Goal: Task Accomplishment & Management: Manage account settings

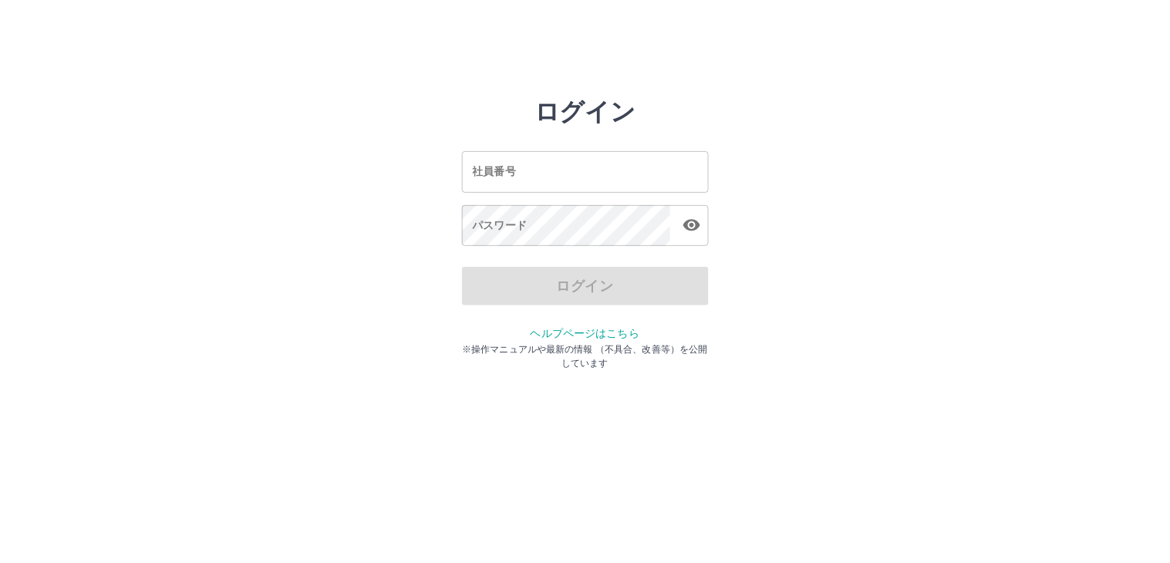
drag, startPoint x: 520, startPoint y: 178, endPoint x: 729, endPoint y: 237, distance: 217.2
click at [520, 178] on input "社員番号" at bounding box center [585, 171] width 247 height 41
type input "*******"
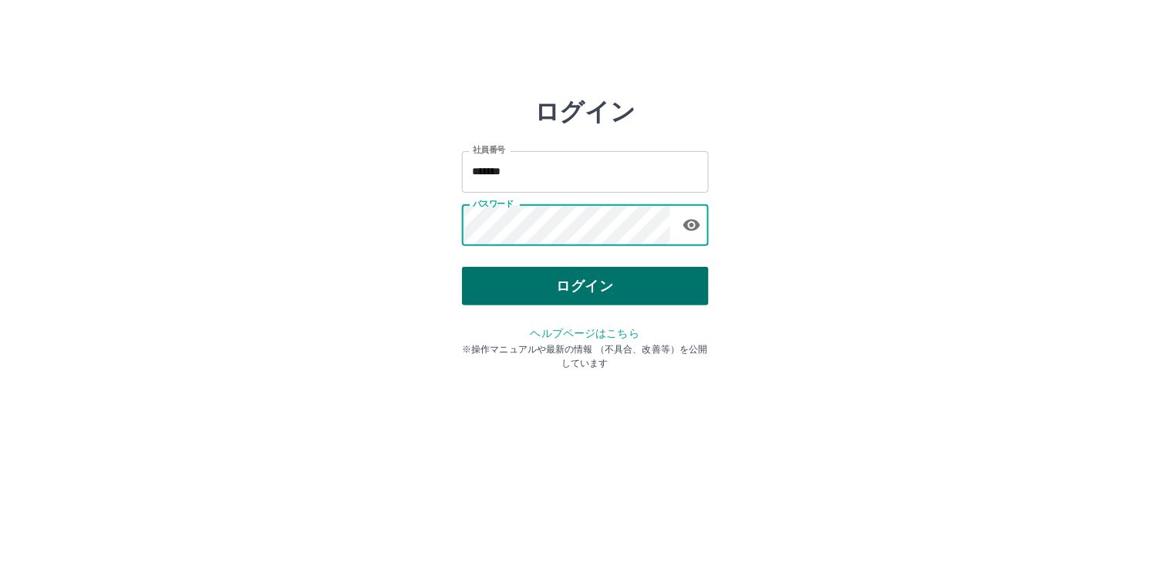
click at [520, 291] on button "ログイン" at bounding box center [585, 286] width 247 height 39
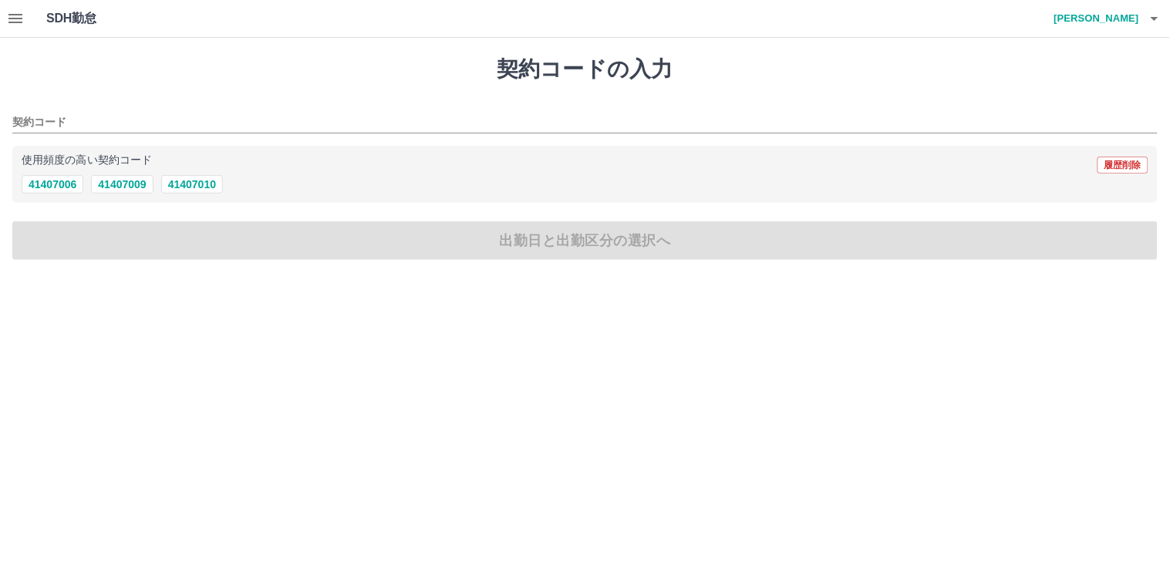
click at [14, 21] on icon "button" at bounding box center [15, 18] width 19 height 19
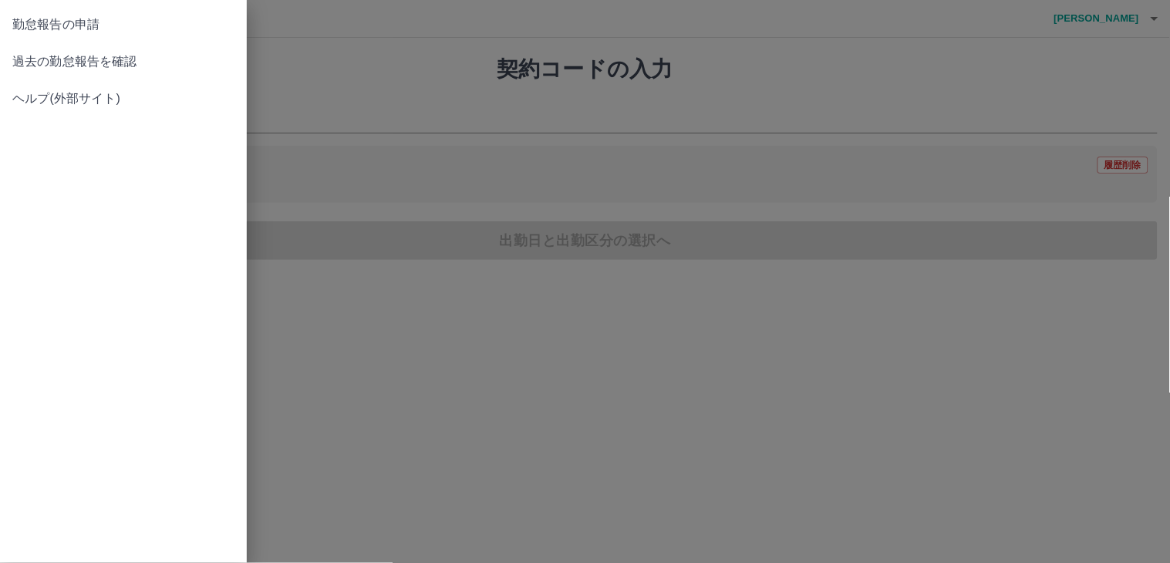
click at [39, 60] on span "過去の勤怠報告を確認" at bounding box center [123, 61] width 222 height 19
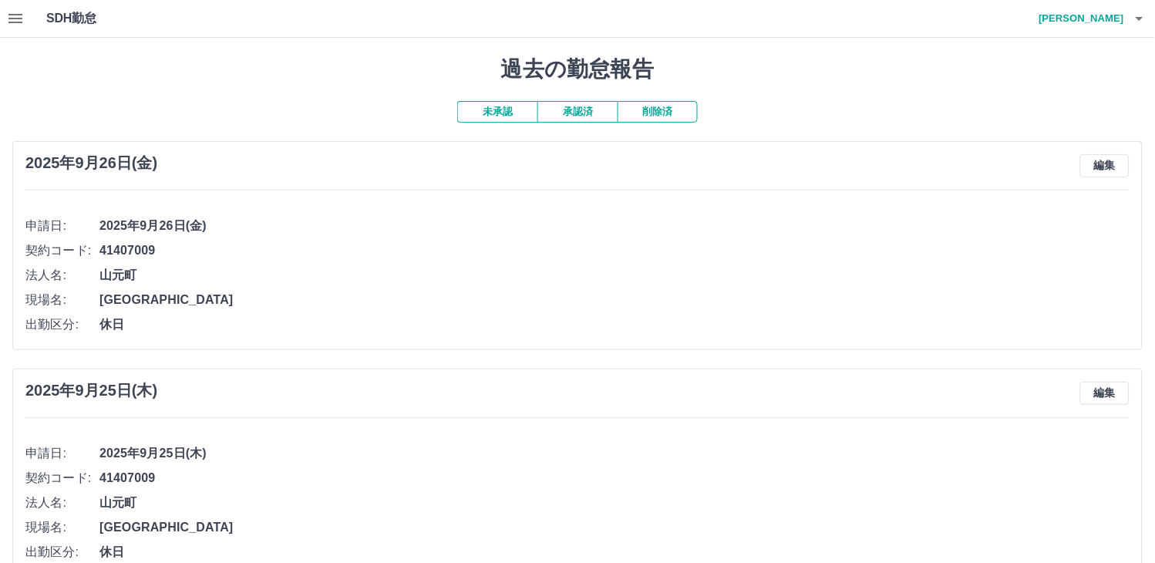
click at [491, 109] on button "未承認" at bounding box center [497, 112] width 80 height 22
click at [573, 113] on button "承認済" at bounding box center [577, 112] width 80 height 22
click at [651, 110] on button "削除済" at bounding box center [658, 112] width 80 height 22
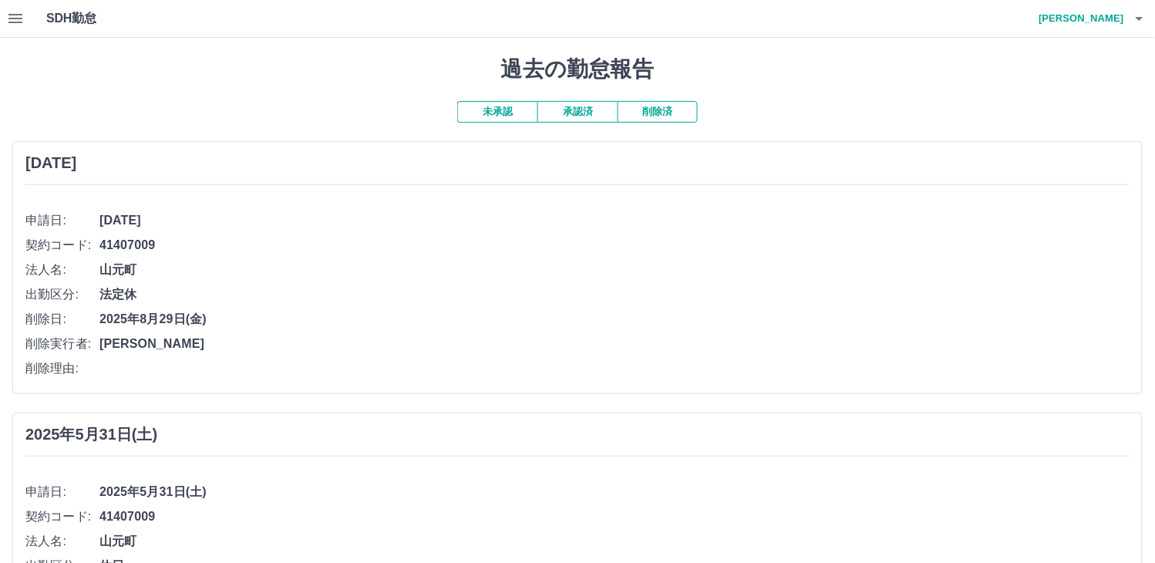
click at [481, 116] on button "未承認" at bounding box center [497, 112] width 80 height 22
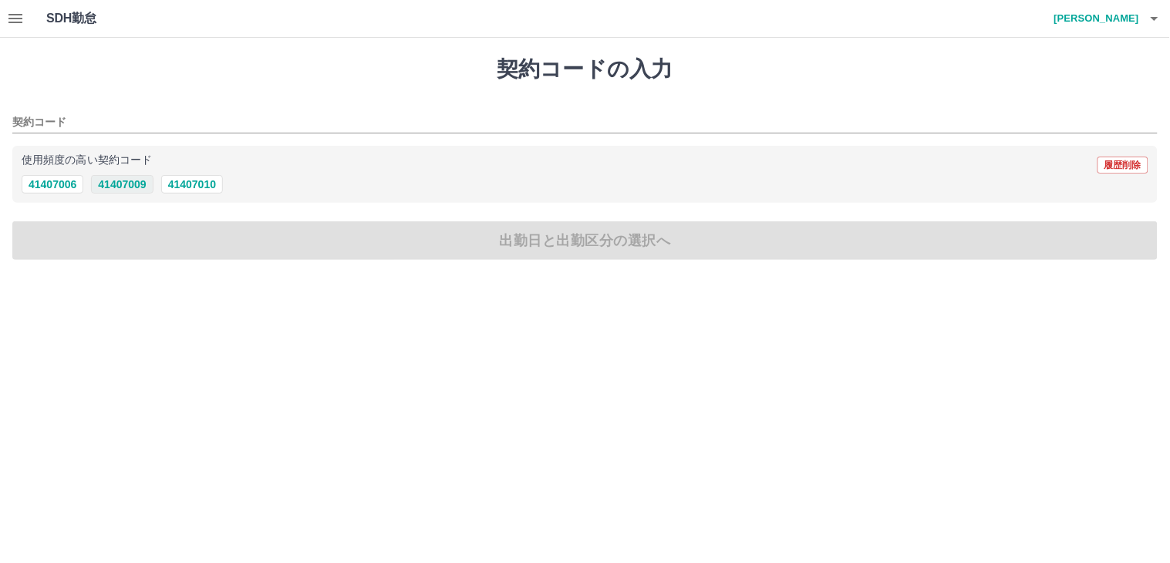
click at [129, 183] on button "41407009" at bounding box center [122, 184] width 62 height 19
type input "********"
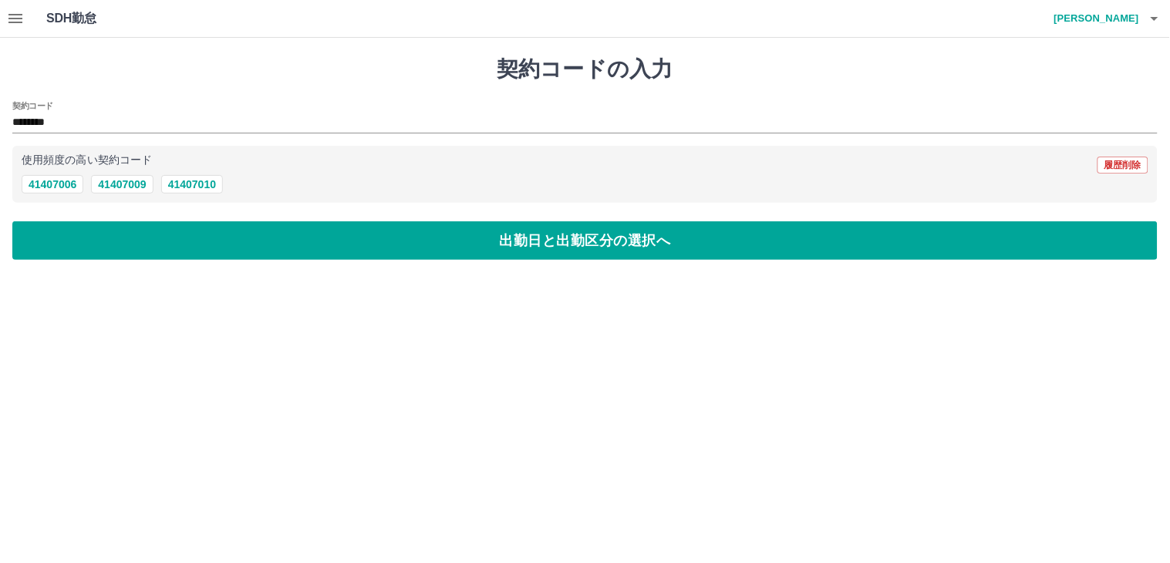
drag, startPoint x: 720, startPoint y: 361, endPoint x: 692, endPoint y: 338, distance: 36.7
click at [722, 278] on html "SDH勤怠 渡辺　晴輔 契約コードの入力 契約コード ******** 使用頻度の高い契約コード 履歴削除 41407006 41407009 4140701…" at bounding box center [585, 139] width 1170 height 278
click at [126, 182] on button "41407009" at bounding box center [122, 184] width 62 height 19
click at [18, 19] on icon "button" at bounding box center [15, 18] width 19 height 19
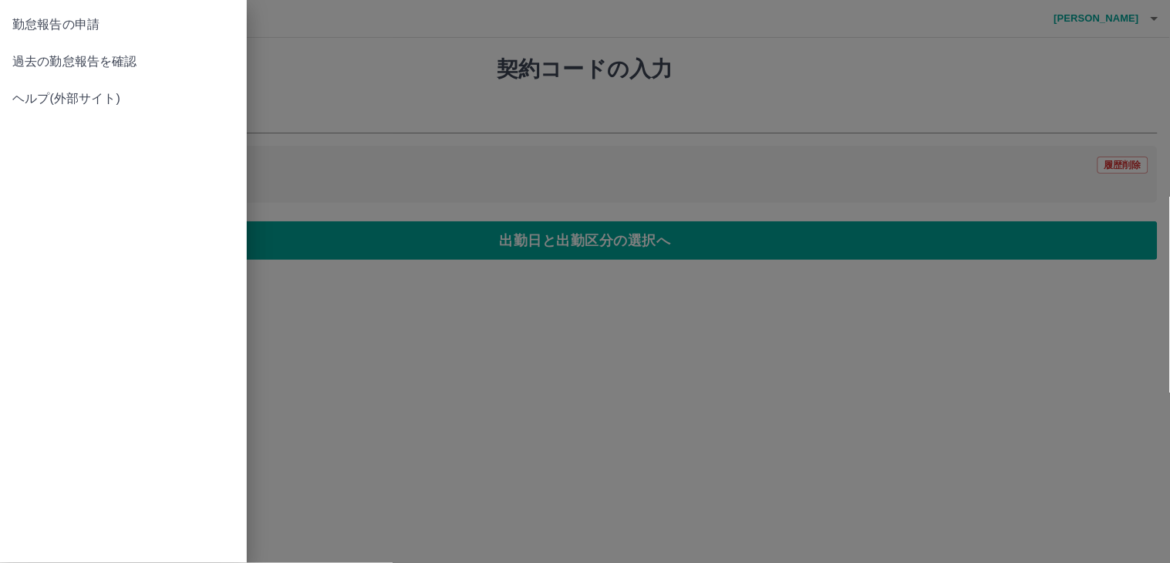
click at [60, 25] on span "勤怠報告の申請" at bounding box center [123, 24] width 222 height 19
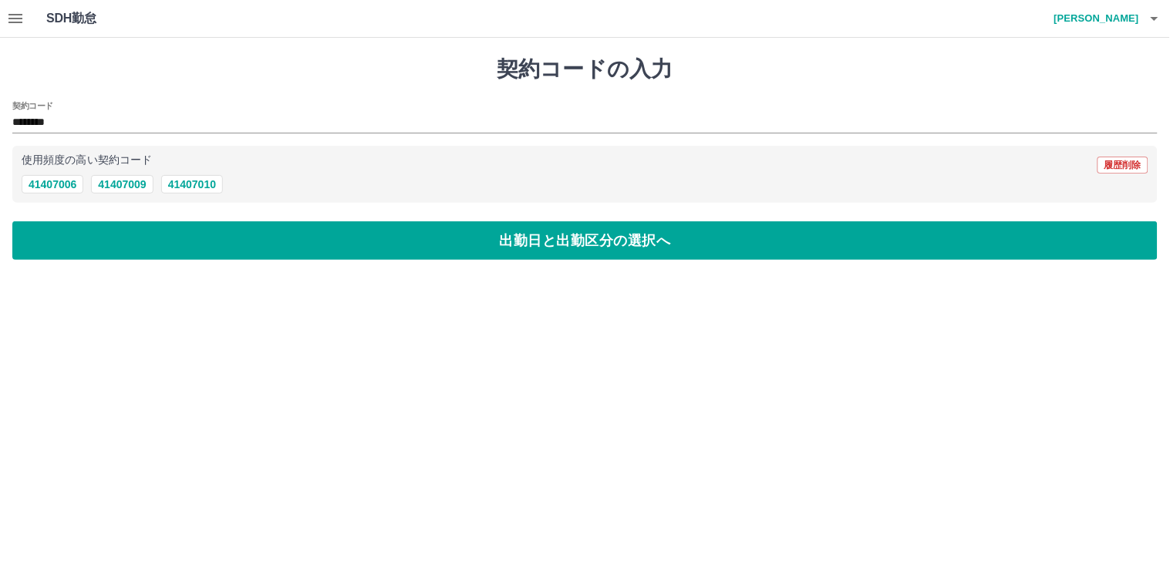
click at [16, 18] on icon "button" at bounding box center [15, 18] width 14 height 9
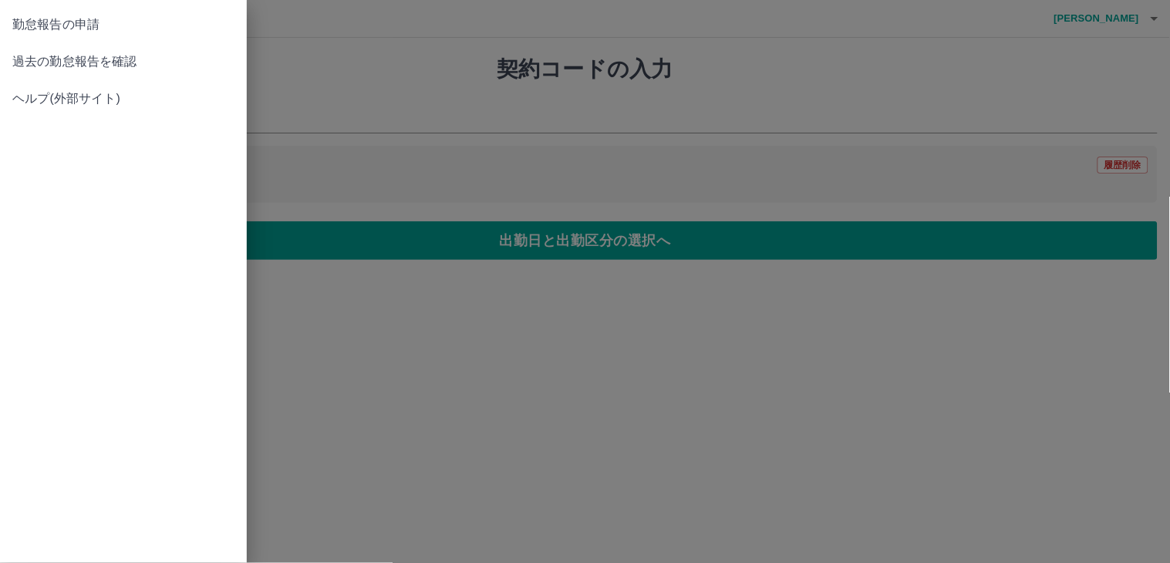
click at [66, 59] on span "過去の勤怠報告を確認" at bounding box center [123, 61] width 222 height 19
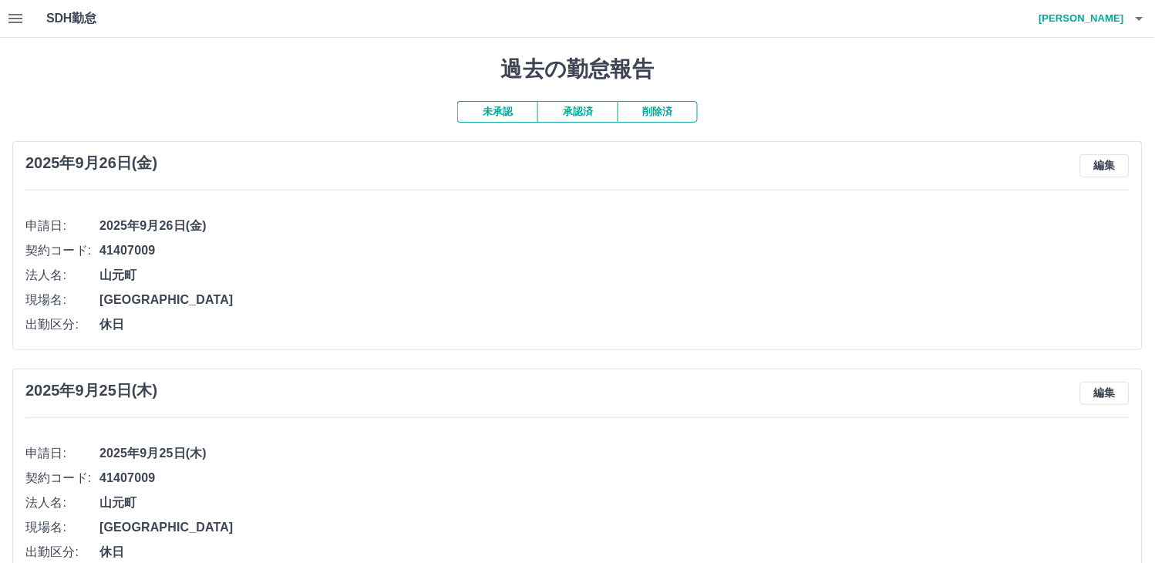
click at [19, 18] on icon "button" at bounding box center [15, 18] width 14 height 9
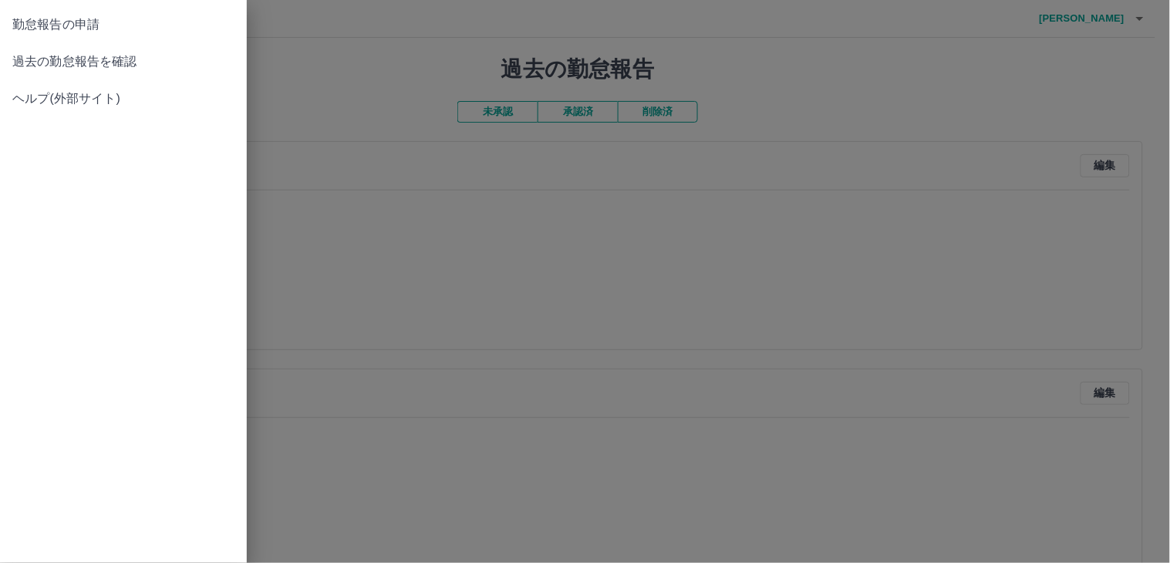
click at [32, 24] on span "勤怠報告の申請" at bounding box center [123, 24] width 222 height 19
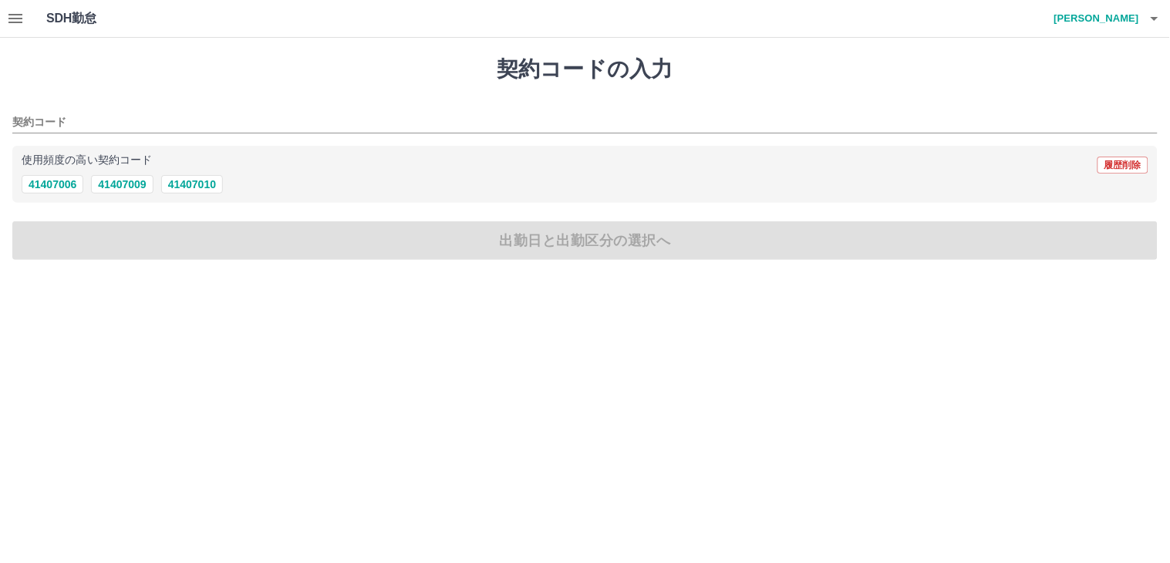
click at [15, 17] on icon "button" at bounding box center [15, 18] width 19 height 19
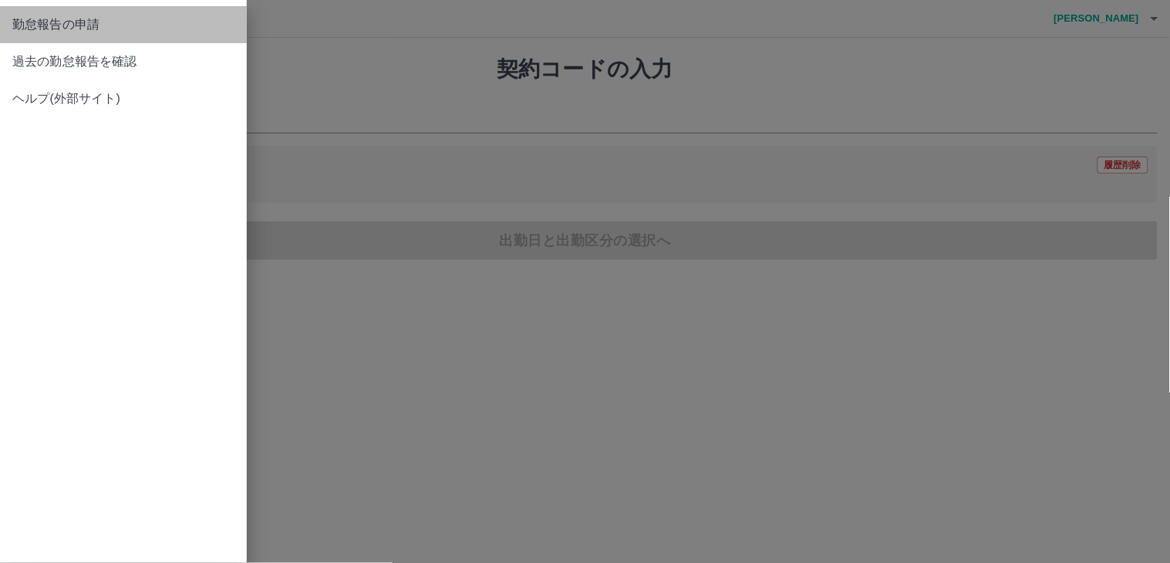
click at [29, 23] on span "勤怠報告の申請" at bounding box center [123, 24] width 222 height 19
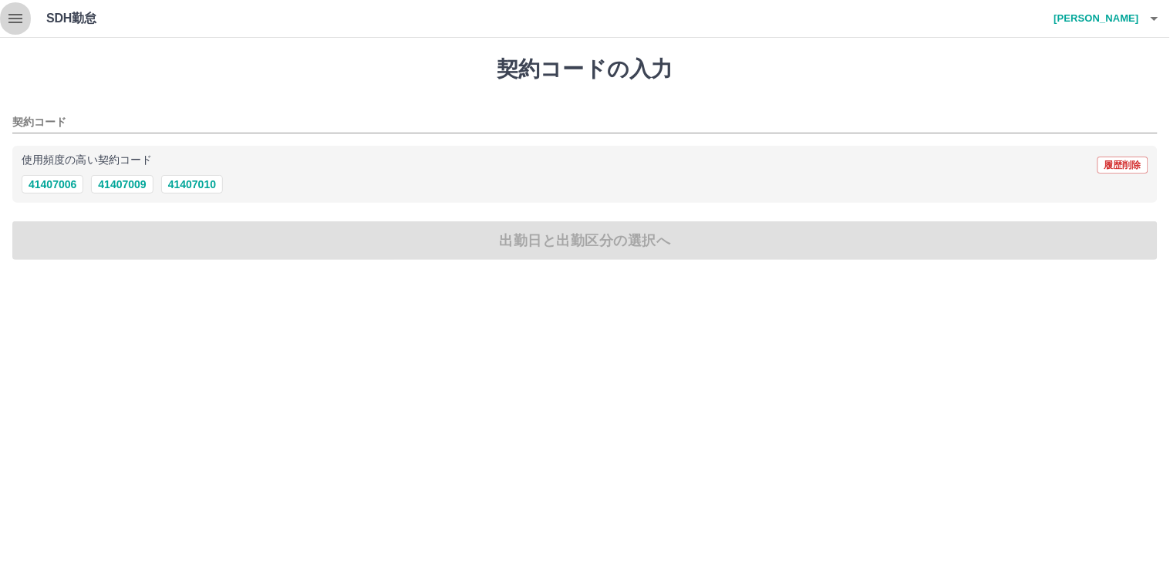
click at [14, 19] on icon "button" at bounding box center [15, 18] width 14 height 9
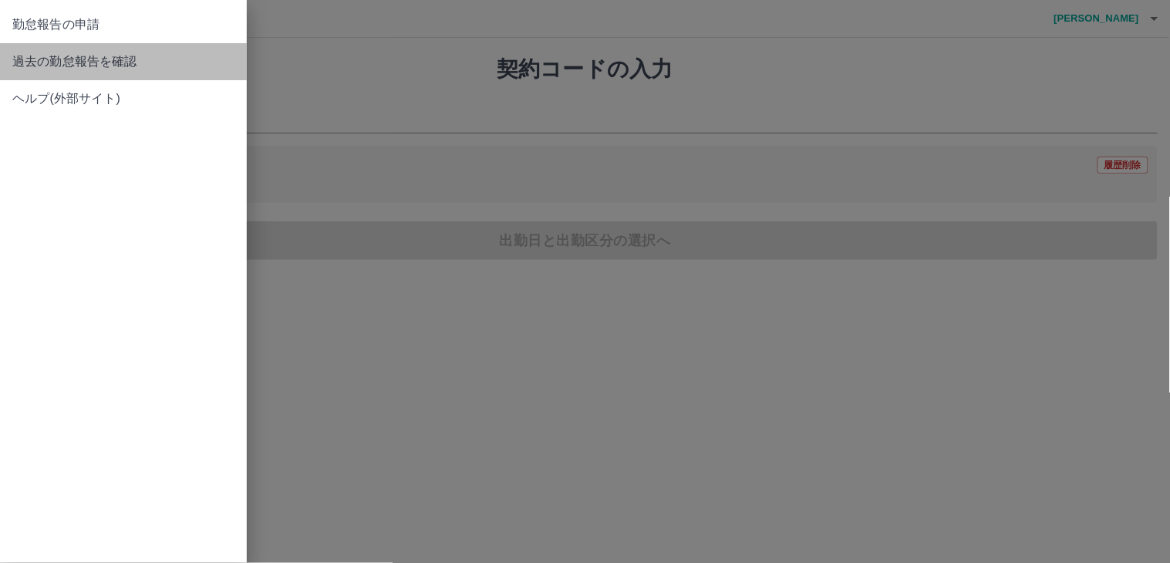
click at [36, 59] on span "過去の勤怠報告を確認" at bounding box center [123, 61] width 222 height 19
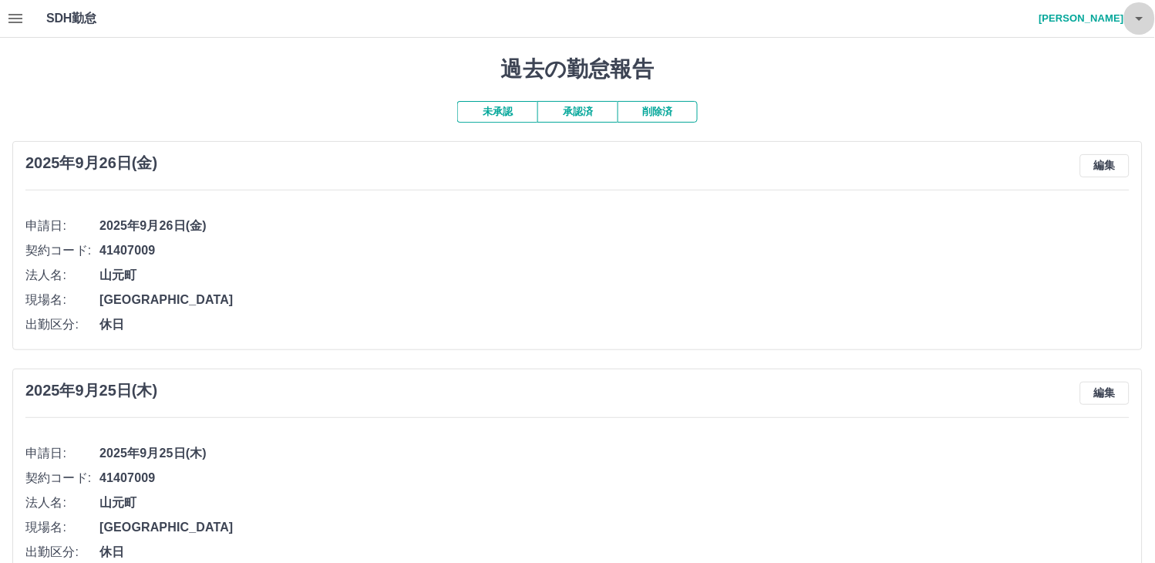
click at [1136, 19] on icon "button" at bounding box center [1139, 18] width 19 height 19
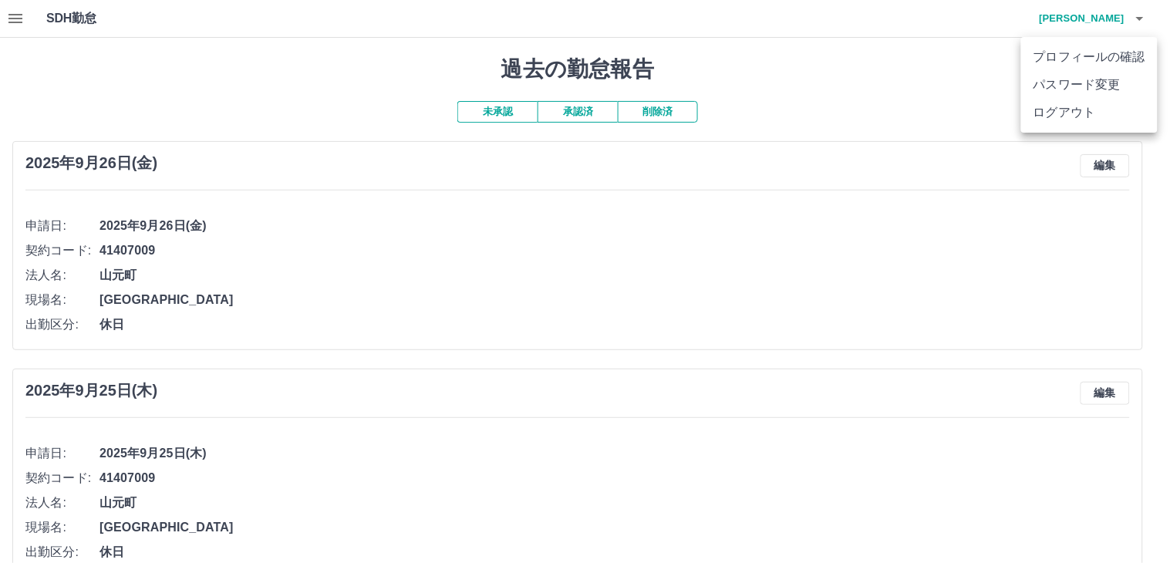
click at [1046, 106] on li "ログアウト" at bounding box center [1089, 113] width 136 height 28
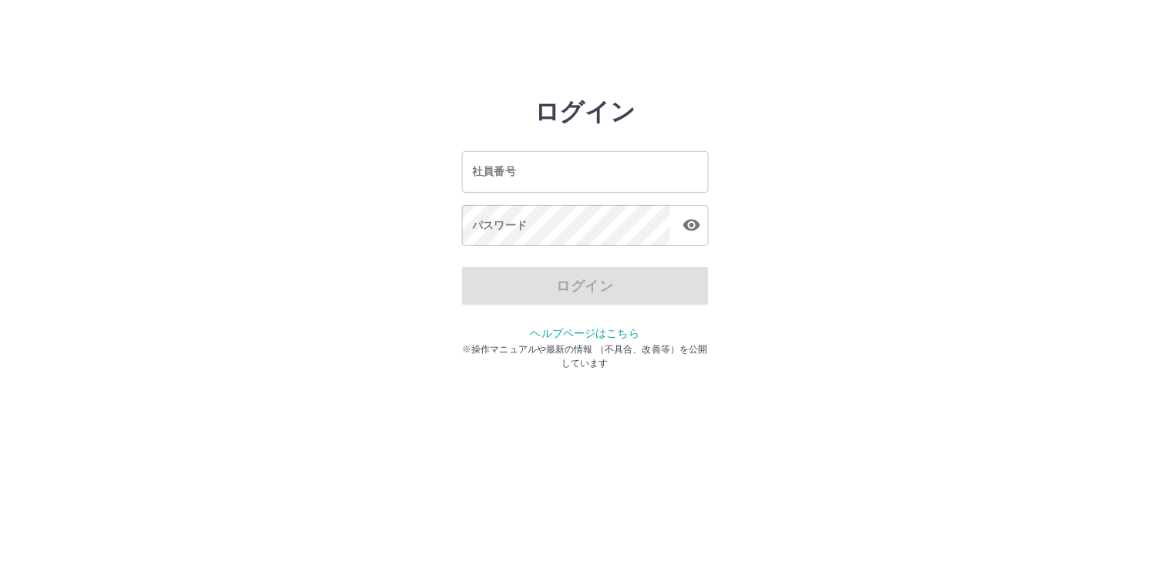
click at [483, 167] on input "社員番号" at bounding box center [585, 171] width 247 height 41
type input "*******"
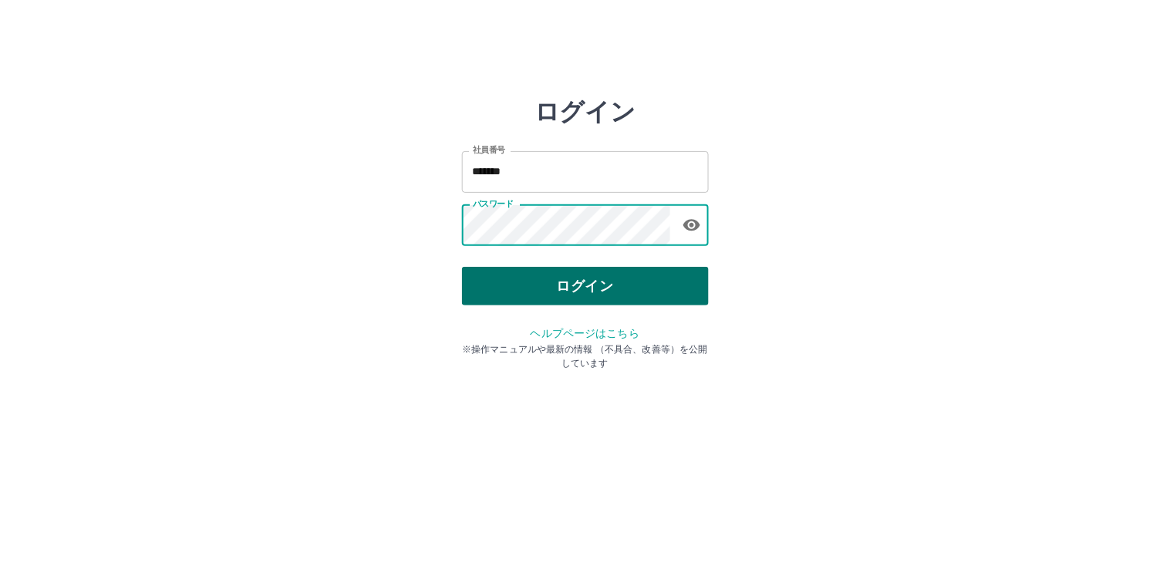
click at [529, 286] on button "ログイン" at bounding box center [585, 286] width 247 height 39
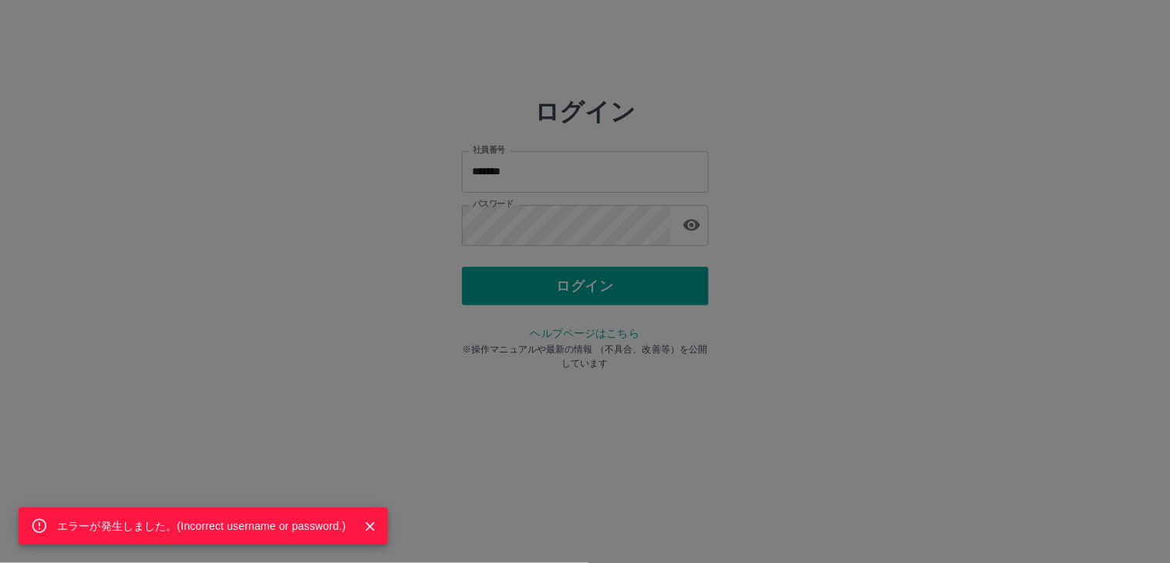
drag, startPoint x: 362, startPoint y: 525, endPoint x: 423, endPoint y: 463, distance: 86.1
click at [362, 524] on icon "Close" at bounding box center [369, 526] width 15 height 15
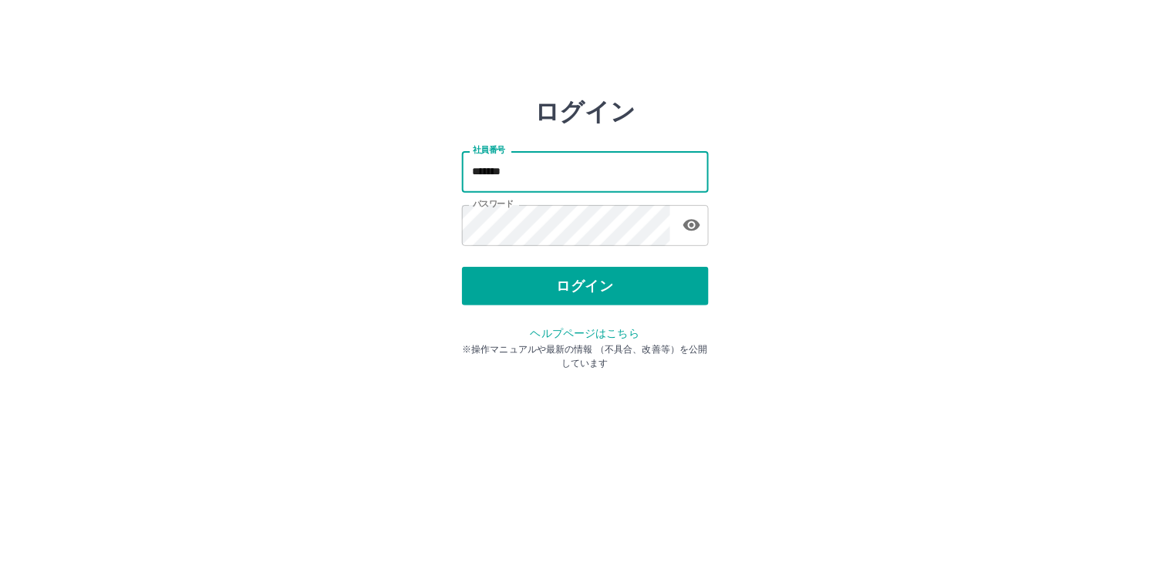
click at [527, 177] on input "*******" at bounding box center [585, 171] width 247 height 41
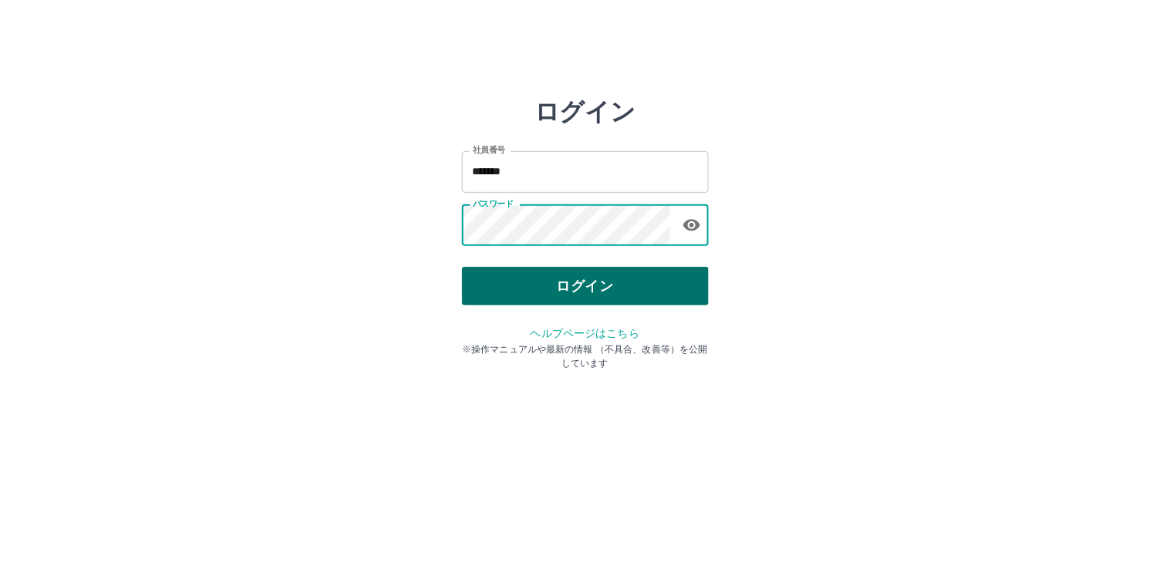
click at [530, 285] on button "ログイン" at bounding box center [585, 286] width 247 height 39
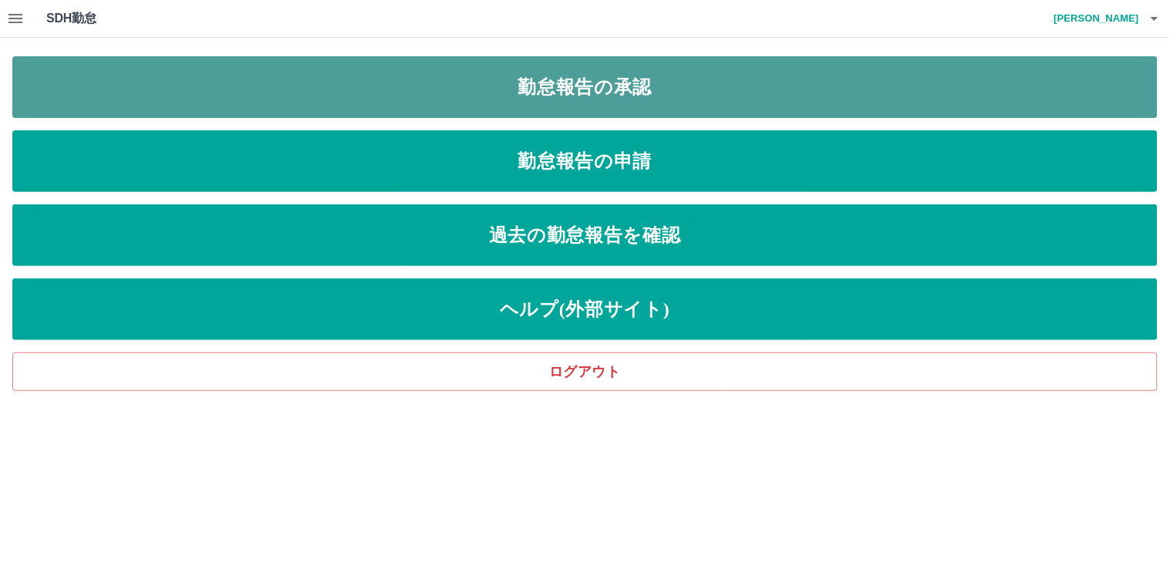
click at [490, 89] on link "勤怠報告の承認" at bounding box center [584, 87] width 1145 height 62
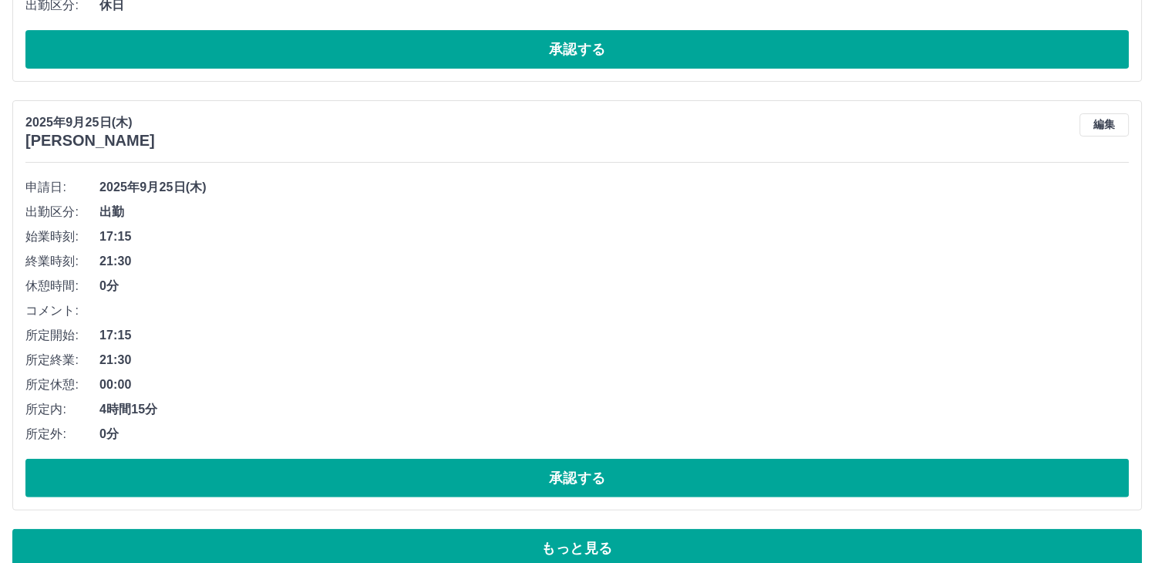
scroll to position [6410, 0]
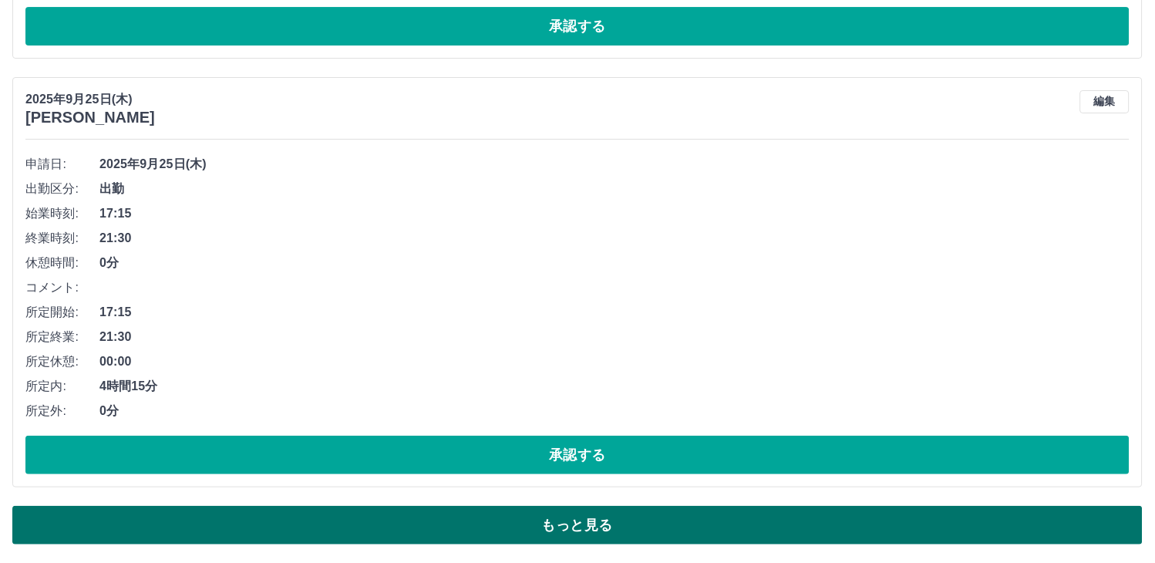
click at [595, 521] on button "もっと見る" at bounding box center [577, 525] width 1130 height 39
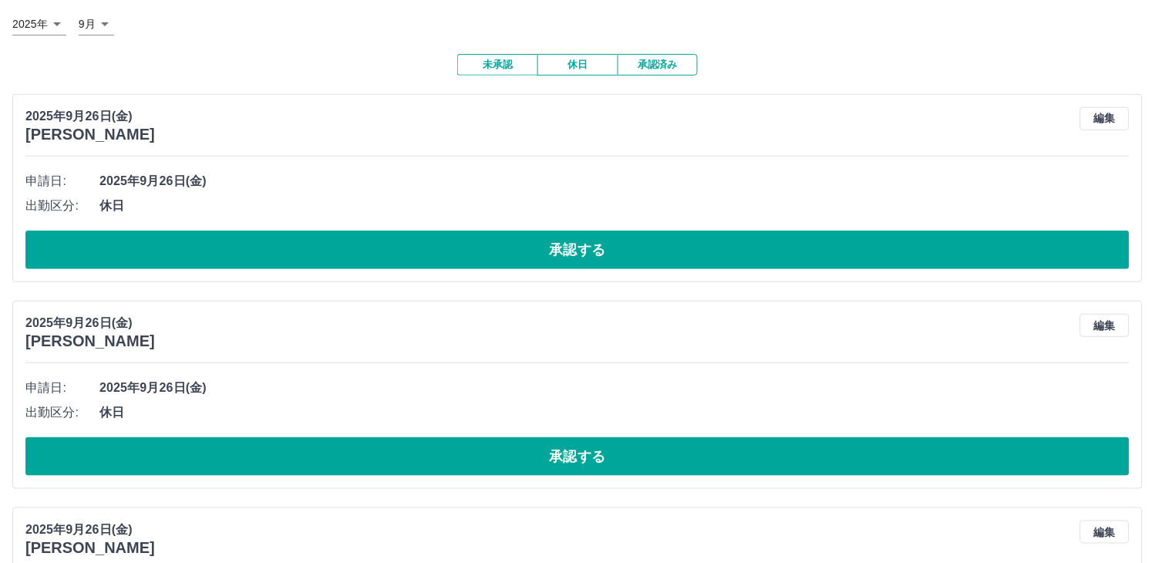
scroll to position [0, 0]
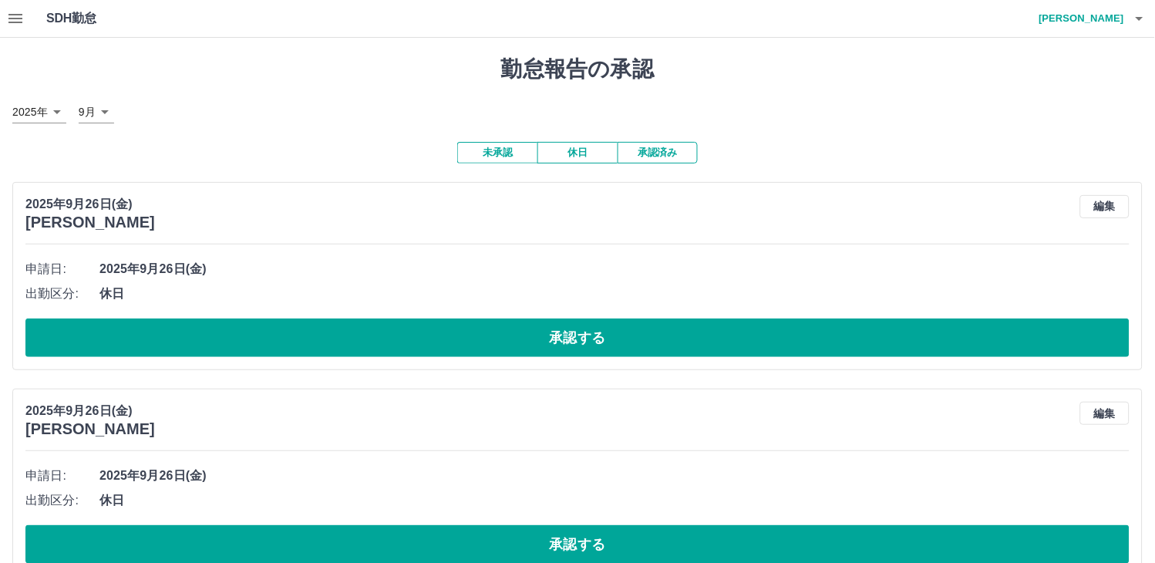
click at [655, 152] on button "承認済み" at bounding box center [658, 153] width 80 height 22
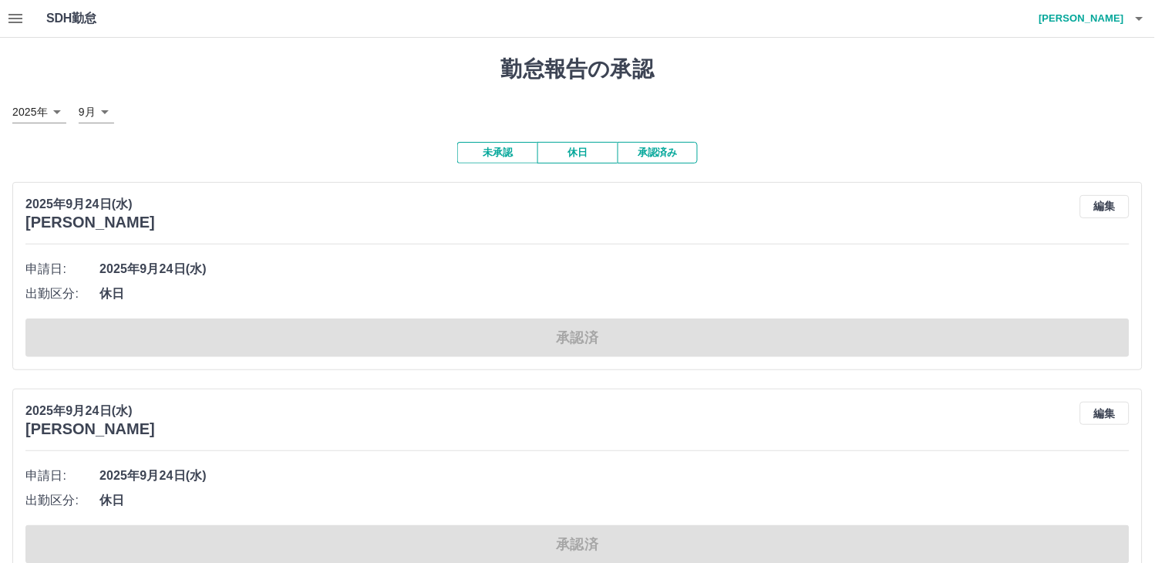
click at [13, 23] on icon "button" at bounding box center [15, 18] width 19 height 19
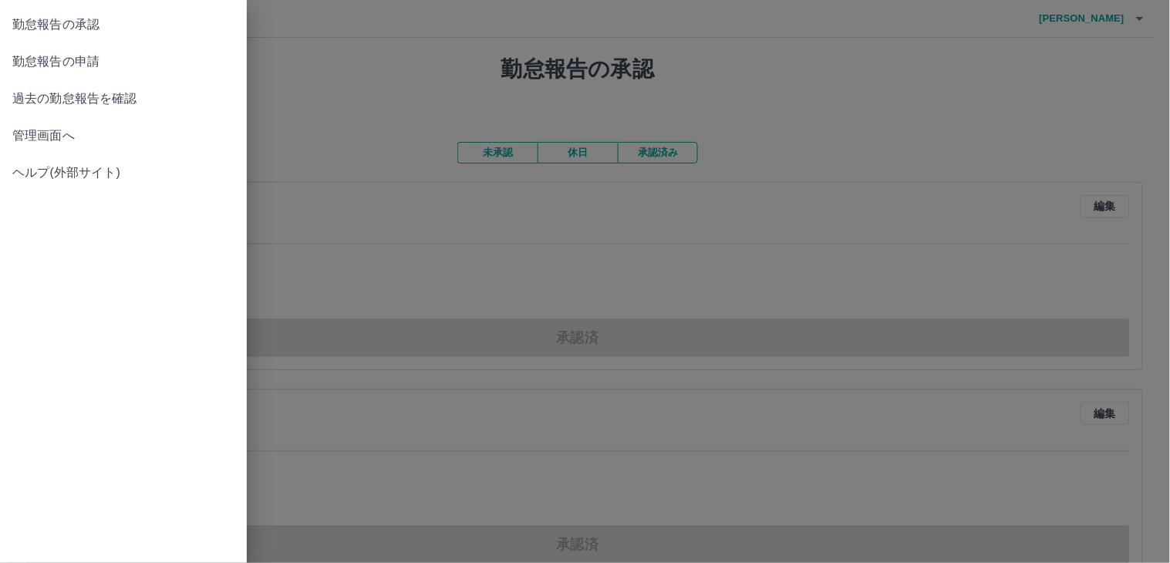
click at [82, 98] on span "過去の勤怠報告を確認" at bounding box center [123, 98] width 222 height 19
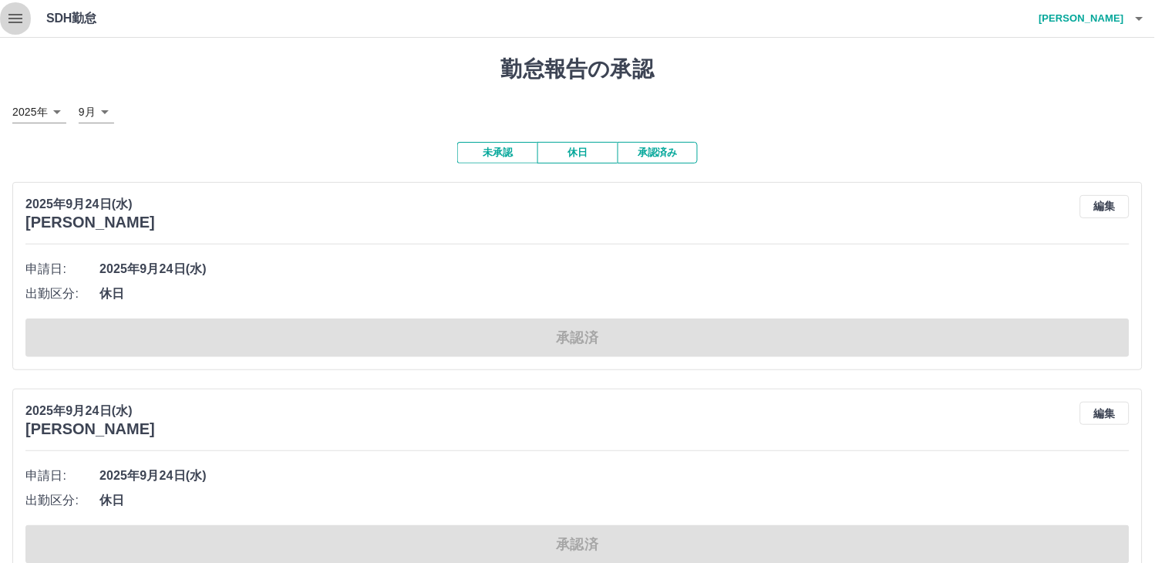
click at [13, 21] on icon "button" at bounding box center [15, 18] width 19 height 19
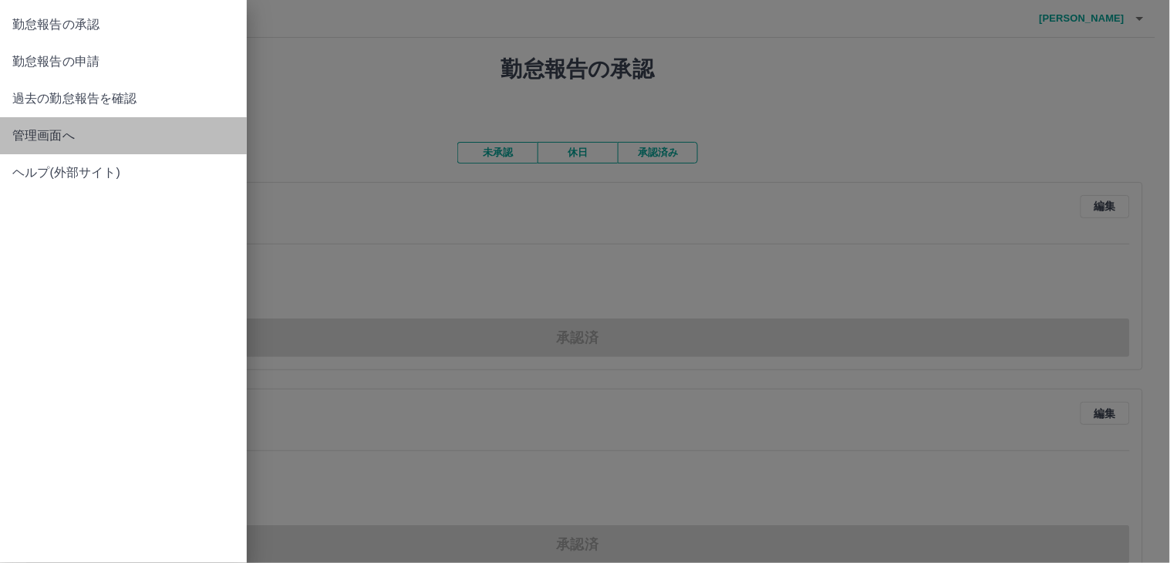
click at [40, 132] on span "管理画面へ" at bounding box center [123, 135] width 222 height 19
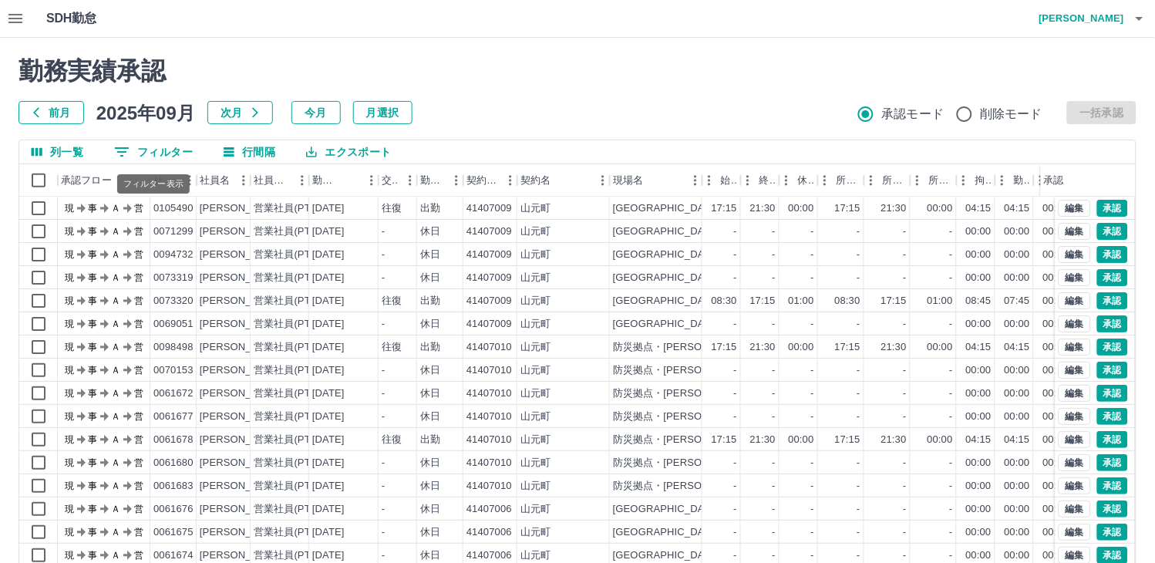
click at [165, 152] on button "0 フィルター" at bounding box center [153, 151] width 103 height 23
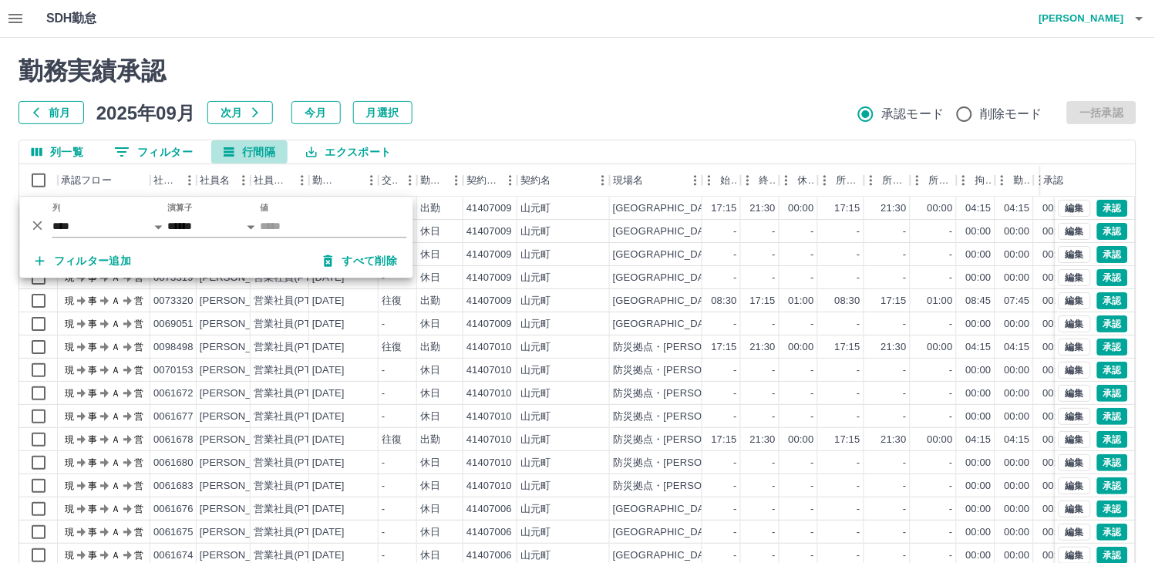
click at [250, 152] on button "行間隔" at bounding box center [249, 151] width 76 height 23
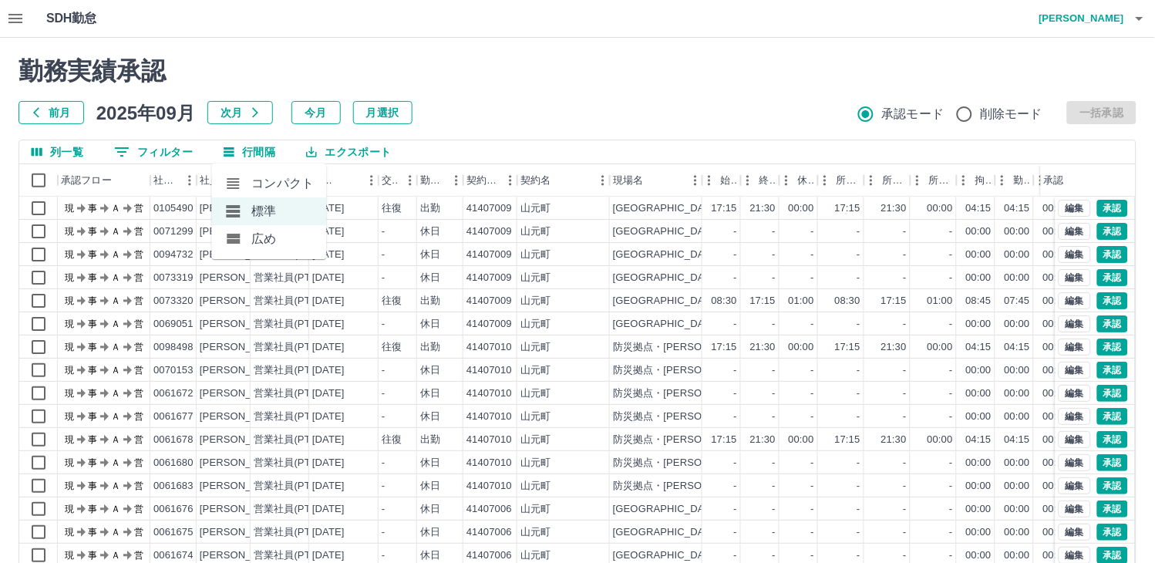
click at [261, 174] on li "コンパクト" at bounding box center [268, 184] width 115 height 28
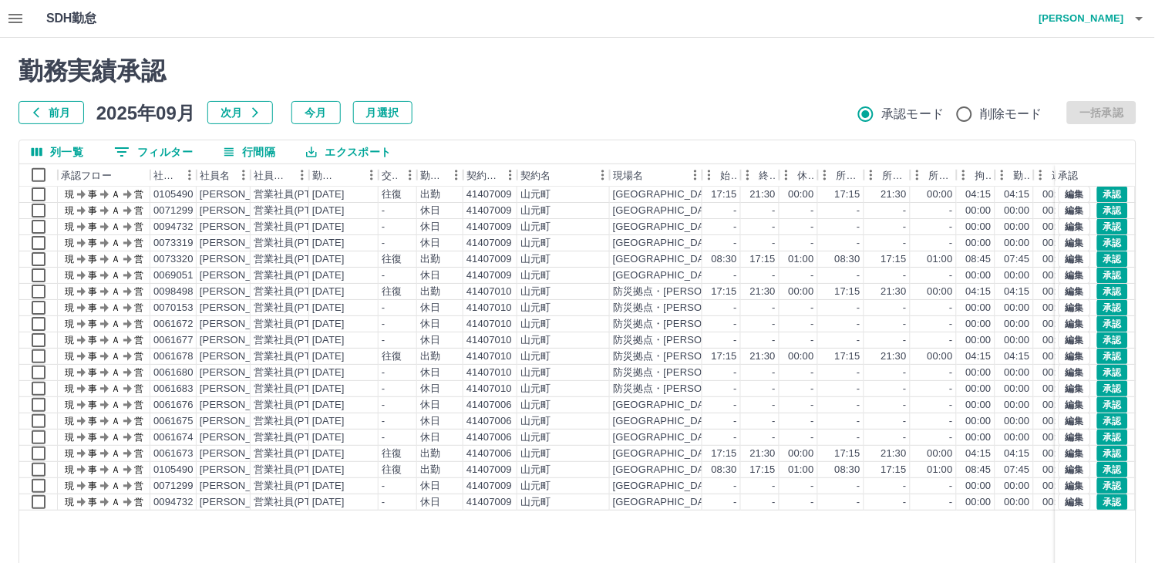
scroll to position [89, 0]
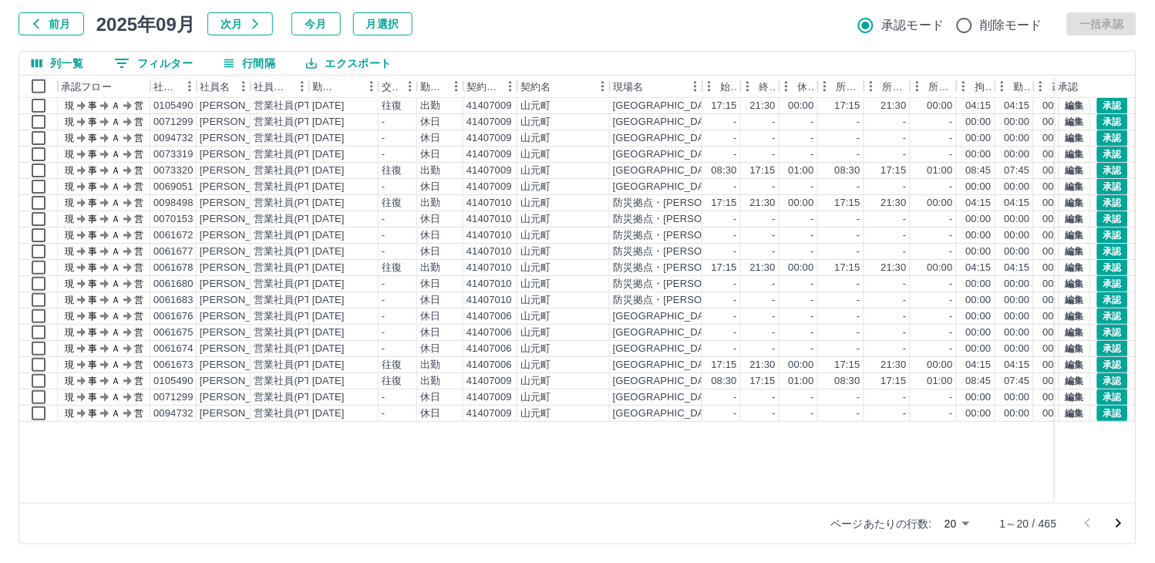
click at [966, 520] on body "SDH勤怠 河村　浩美 勤務実績承認 前月 2025年09月 次月 今月 月選択 承認モード 削除モード 一括承認 列一覧 0 フィルター 行間隔 エクスポー…" at bounding box center [577, 237] width 1155 height 652
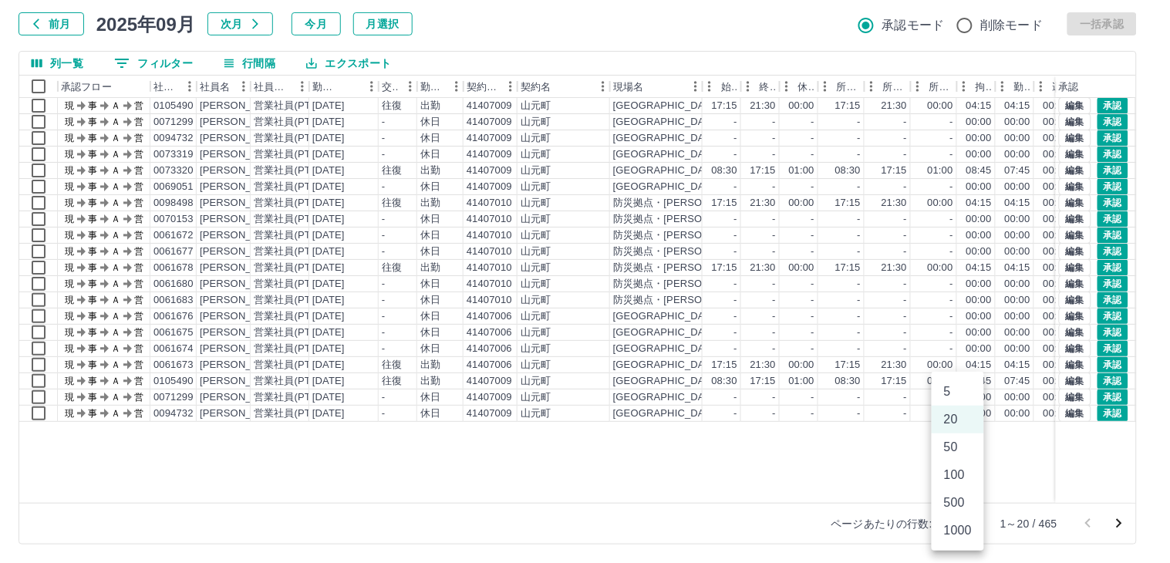
click at [952, 500] on li "500" at bounding box center [957, 503] width 52 height 28
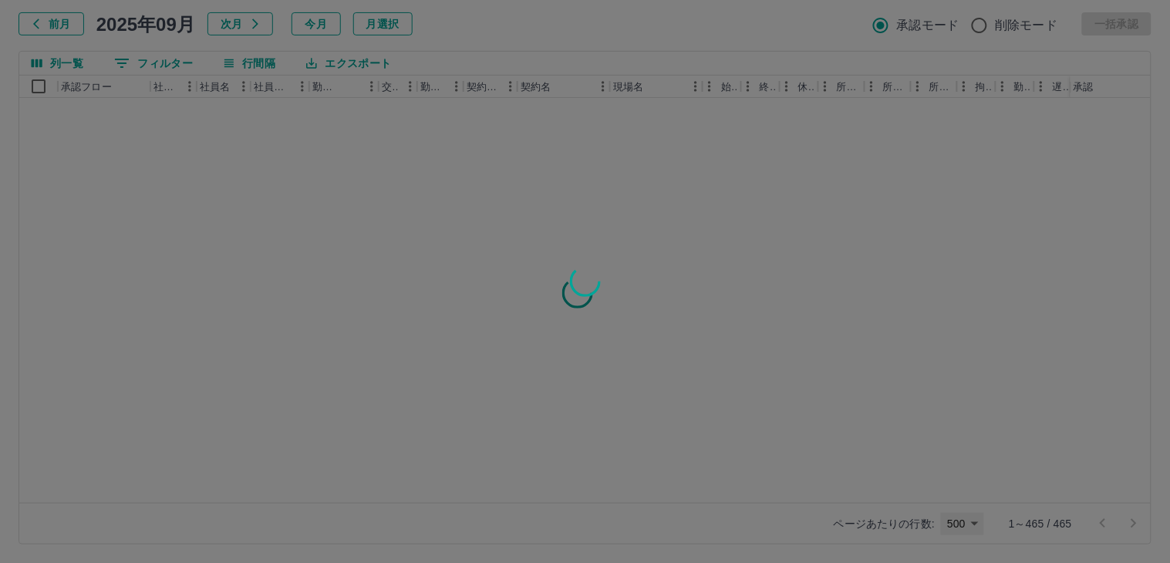
type input "***"
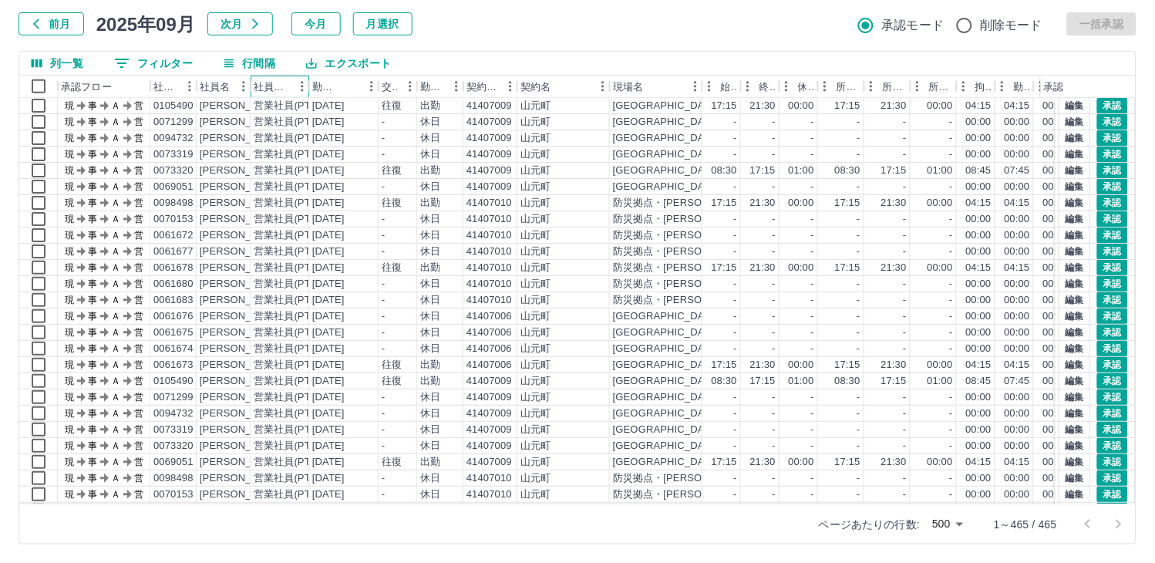
click at [275, 87] on div "社員区分" at bounding box center [272, 87] width 37 height 22
click at [167, 60] on button "0 フィルター" at bounding box center [153, 63] width 103 height 23
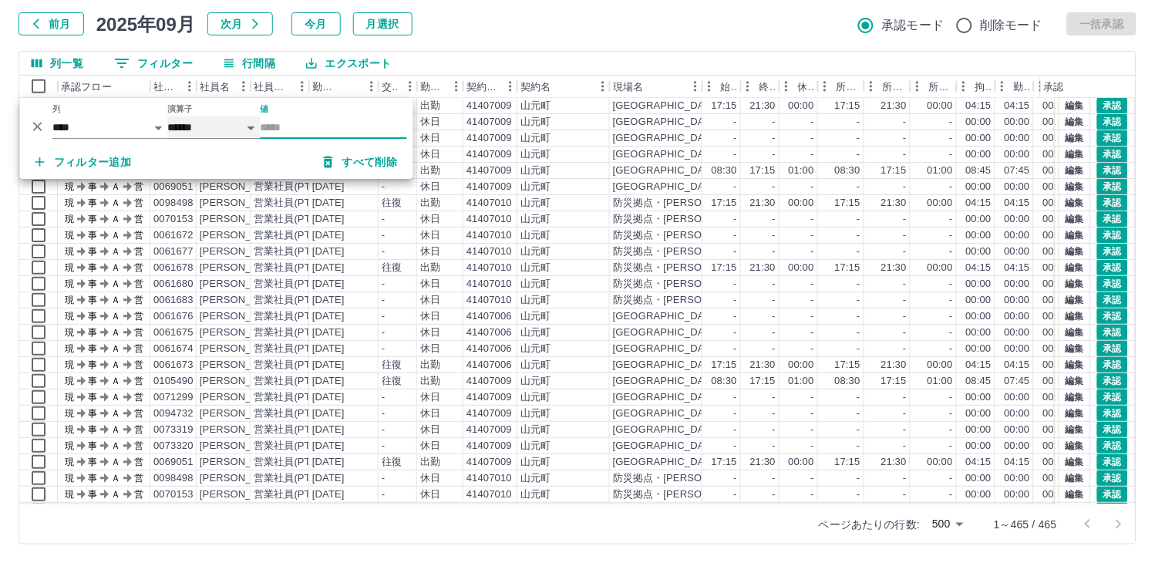
click at [197, 125] on select "****** *******" at bounding box center [214, 127] width 93 height 22
click at [168, 116] on select "****** *******" at bounding box center [214, 127] width 93 height 22
select select "******"
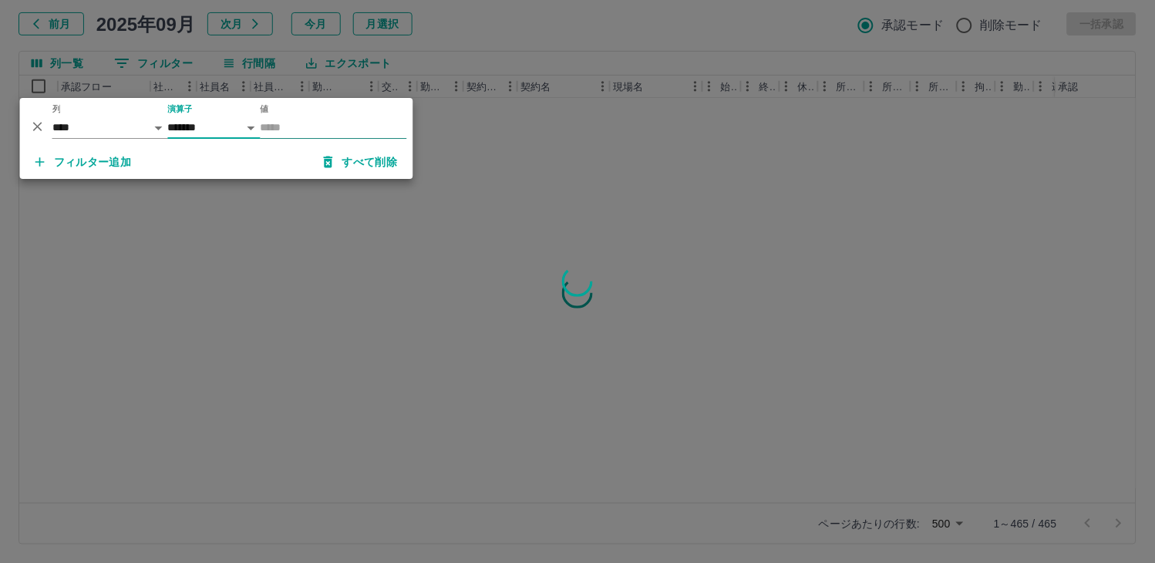
click at [279, 124] on input "値" at bounding box center [334, 127] width 146 height 22
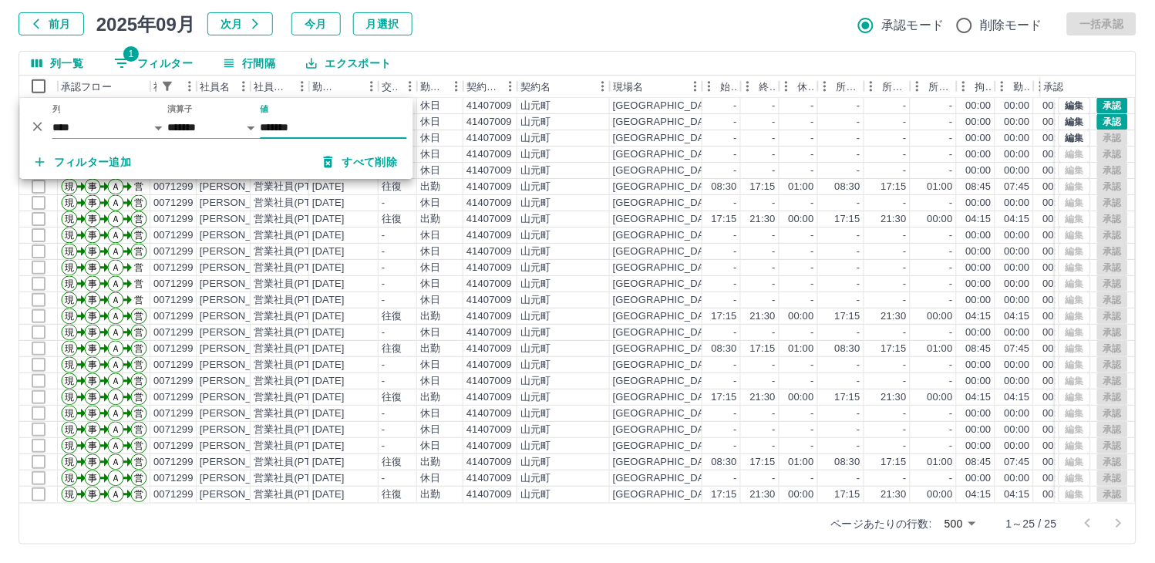
scroll to position [4, 0]
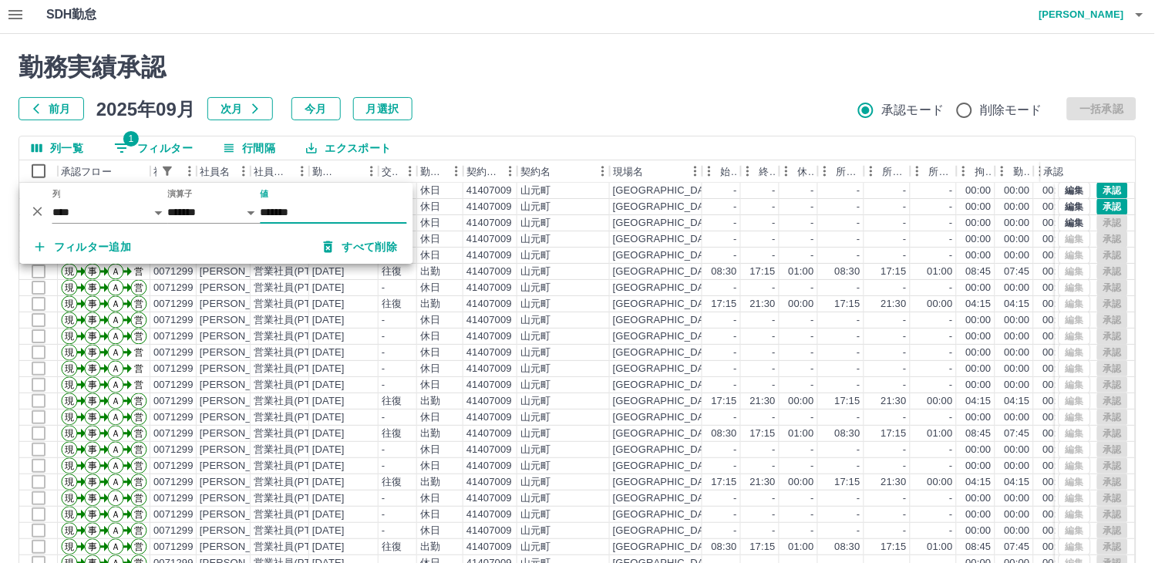
type input "*******"
click at [671, 94] on div "勤務実績承認 前月 2025年09月 次月 今月 月選択 承認モード 削除モード 一括承認" at bounding box center [578, 86] width 1118 height 68
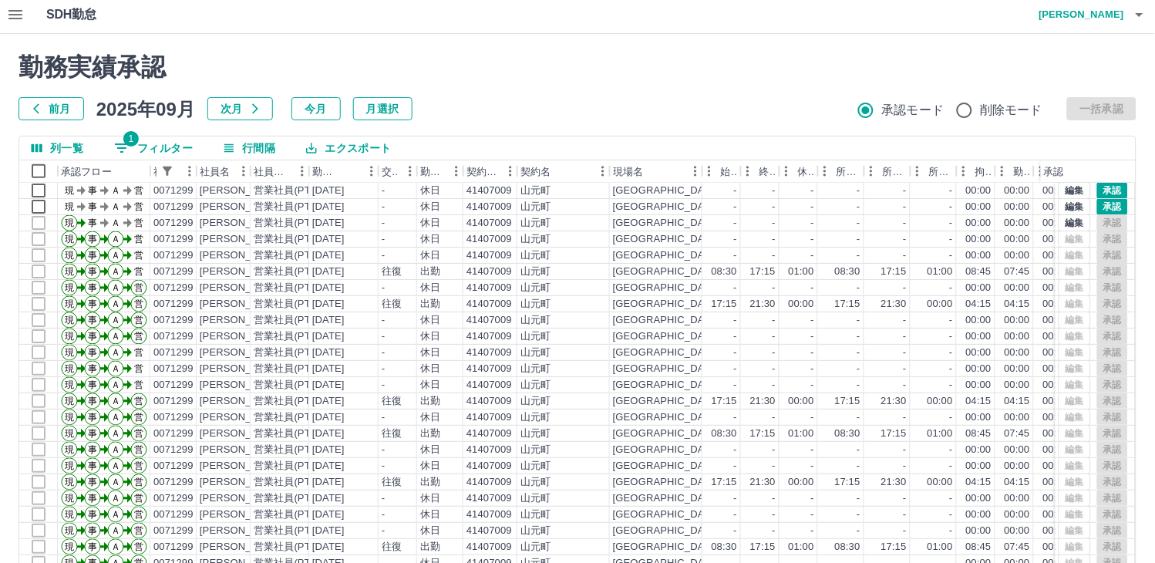
scroll to position [13, 0]
click at [628, 73] on h2 "勤務実績承認" at bounding box center [578, 66] width 1118 height 29
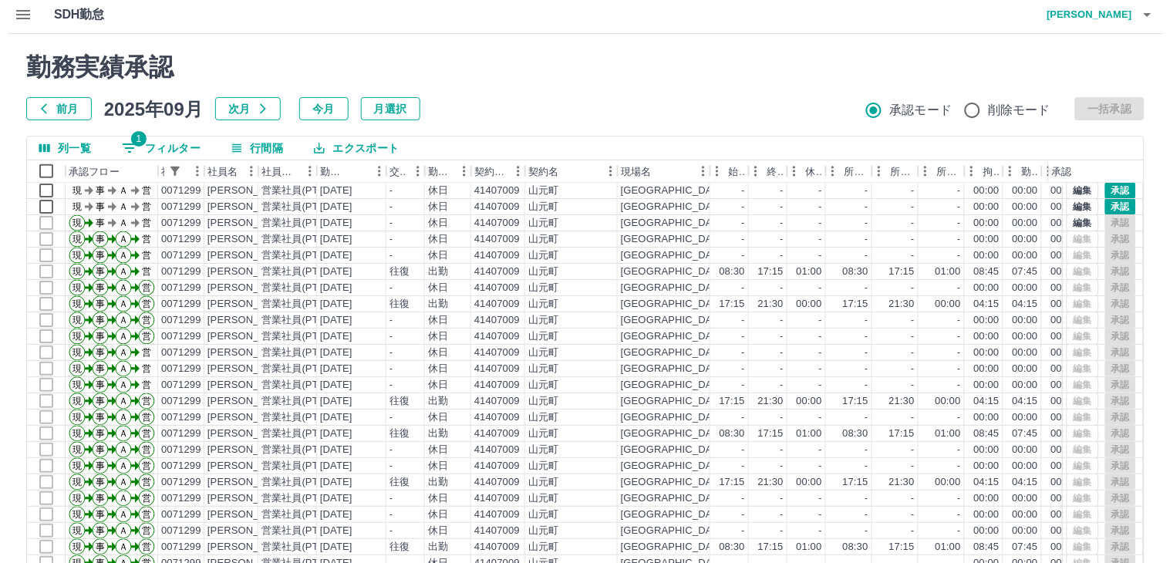
scroll to position [0, 0]
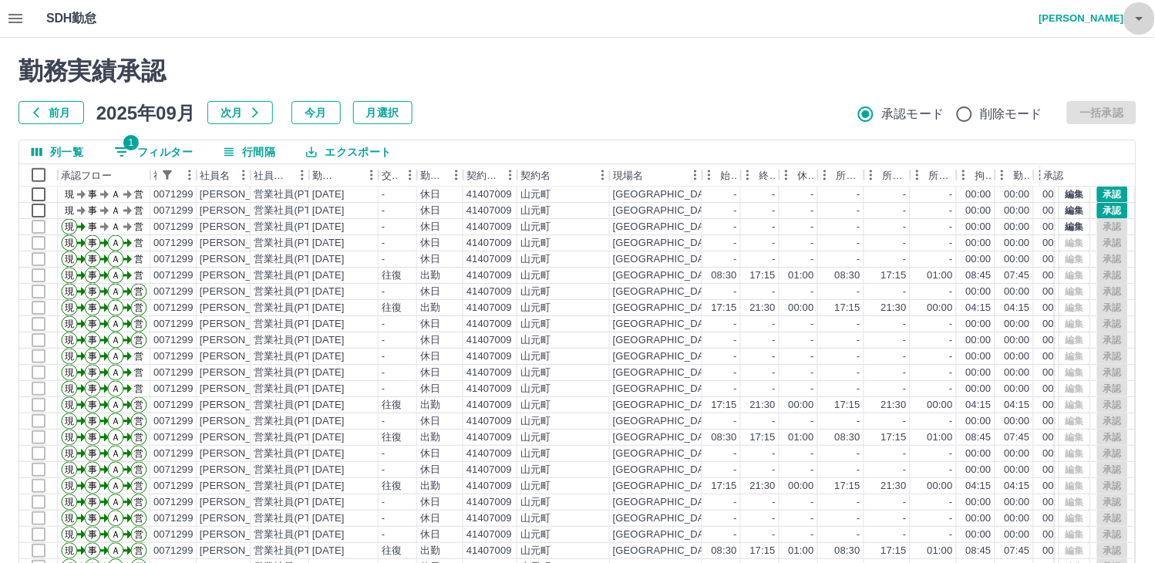
click at [1140, 20] on icon "button" at bounding box center [1140, 19] width 8 height 4
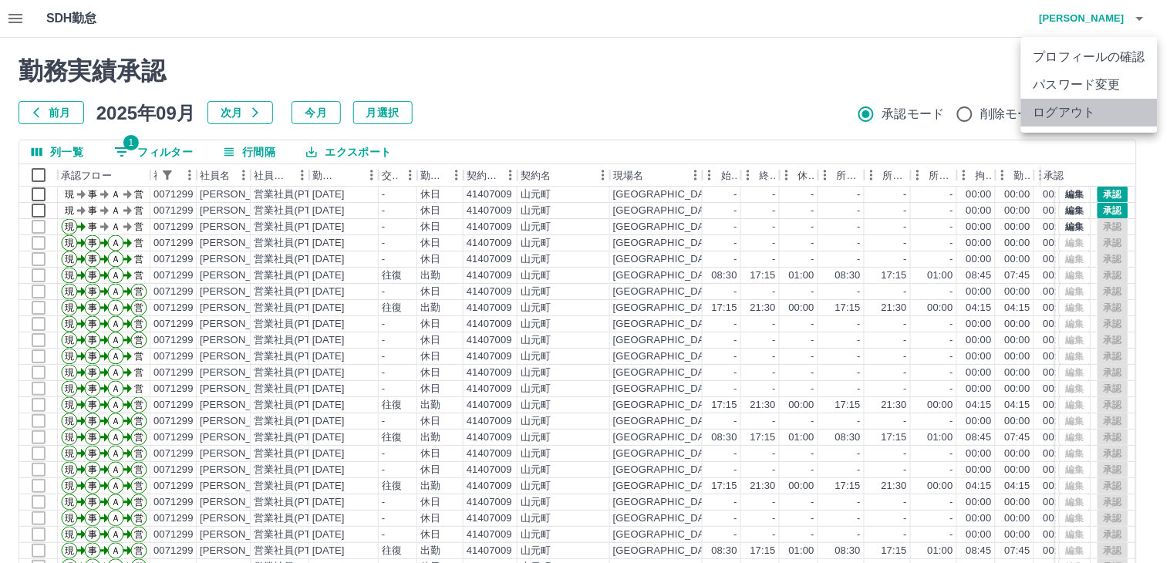
drag, startPoint x: 1039, startPoint y: 111, endPoint x: 1031, endPoint y: 113, distance: 7.9
click at [1039, 110] on li "ログアウト" at bounding box center [1089, 113] width 136 height 28
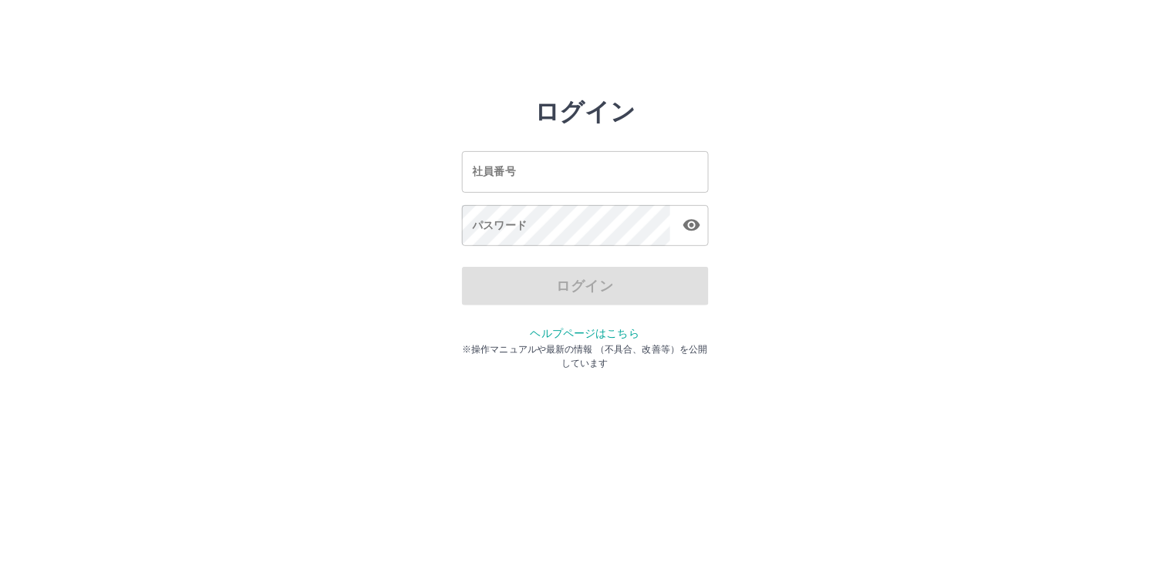
click at [510, 179] on input "社員番号" at bounding box center [585, 171] width 247 height 41
type input "*******"
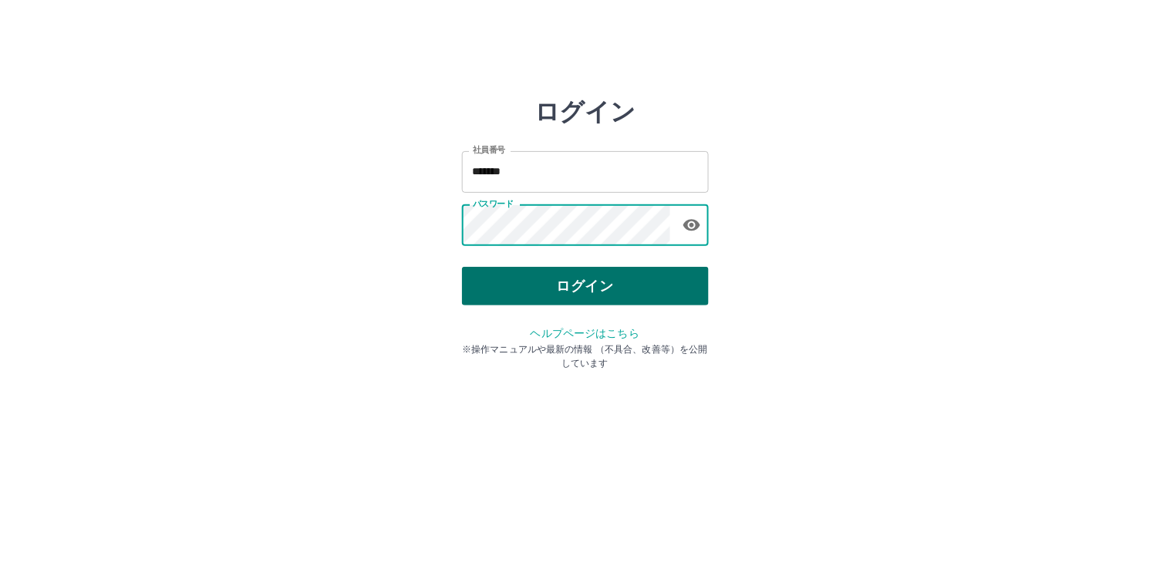
click at [523, 274] on button "ログイン" at bounding box center [585, 286] width 247 height 39
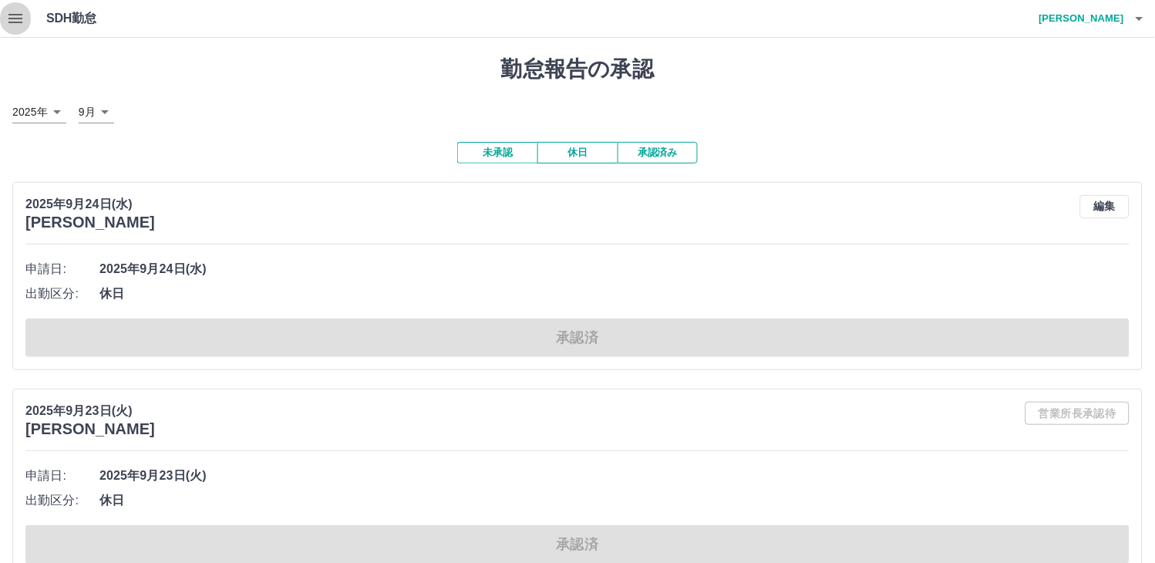
click at [22, 19] on icon "button" at bounding box center [15, 18] width 14 height 9
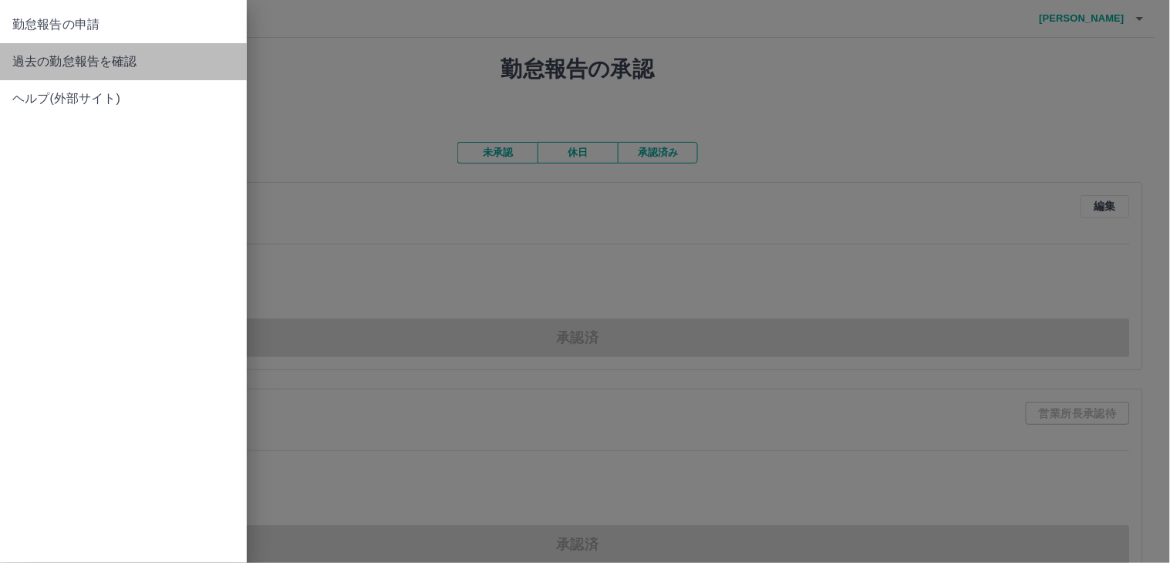
click at [42, 60] on span "過去の勤怠報告を確認" at bounding box center [123, 61] width 222 height 19
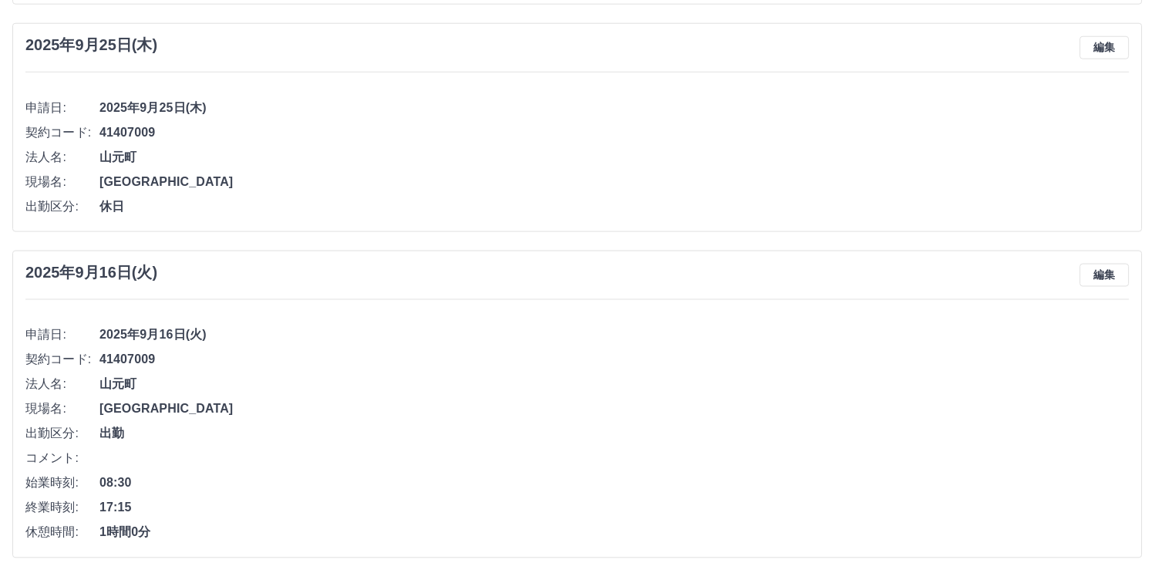
scroll to position [361, 0]
